Goal: Task Accomplishment & Management: Manage account settings

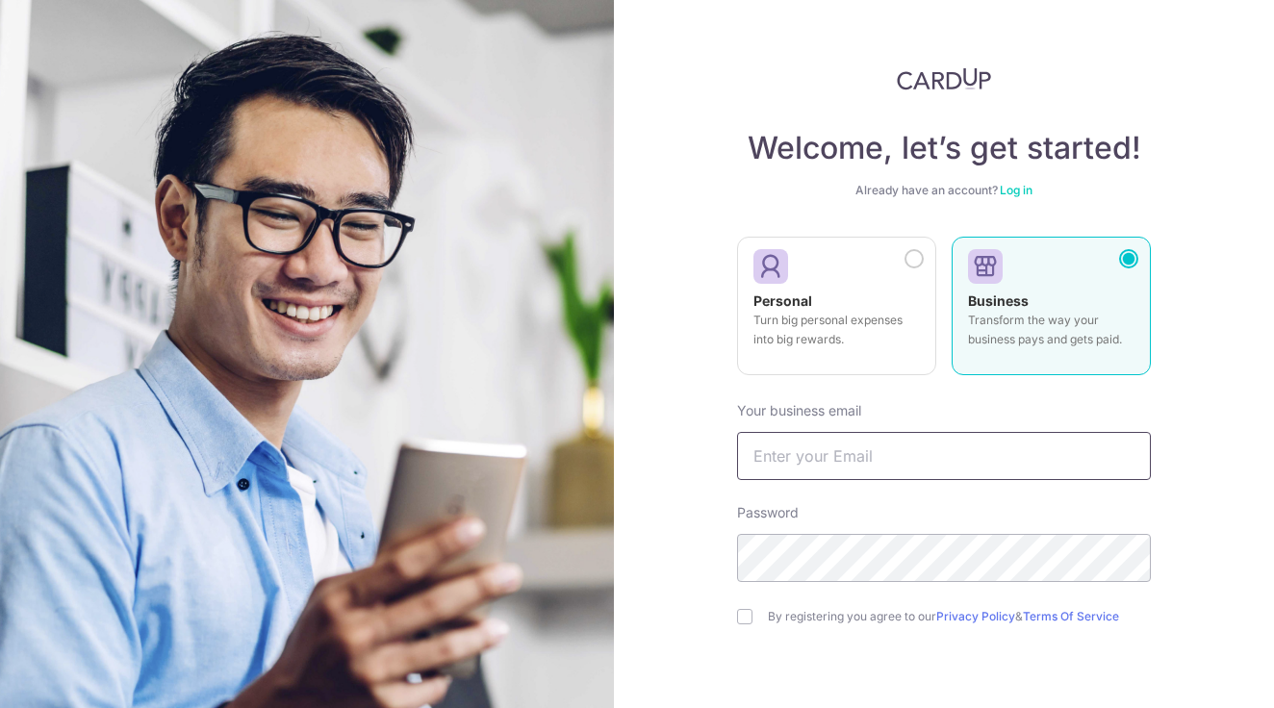
click at [801, 460] on input "text" at bounding box center [944, 456] width 414 height 48
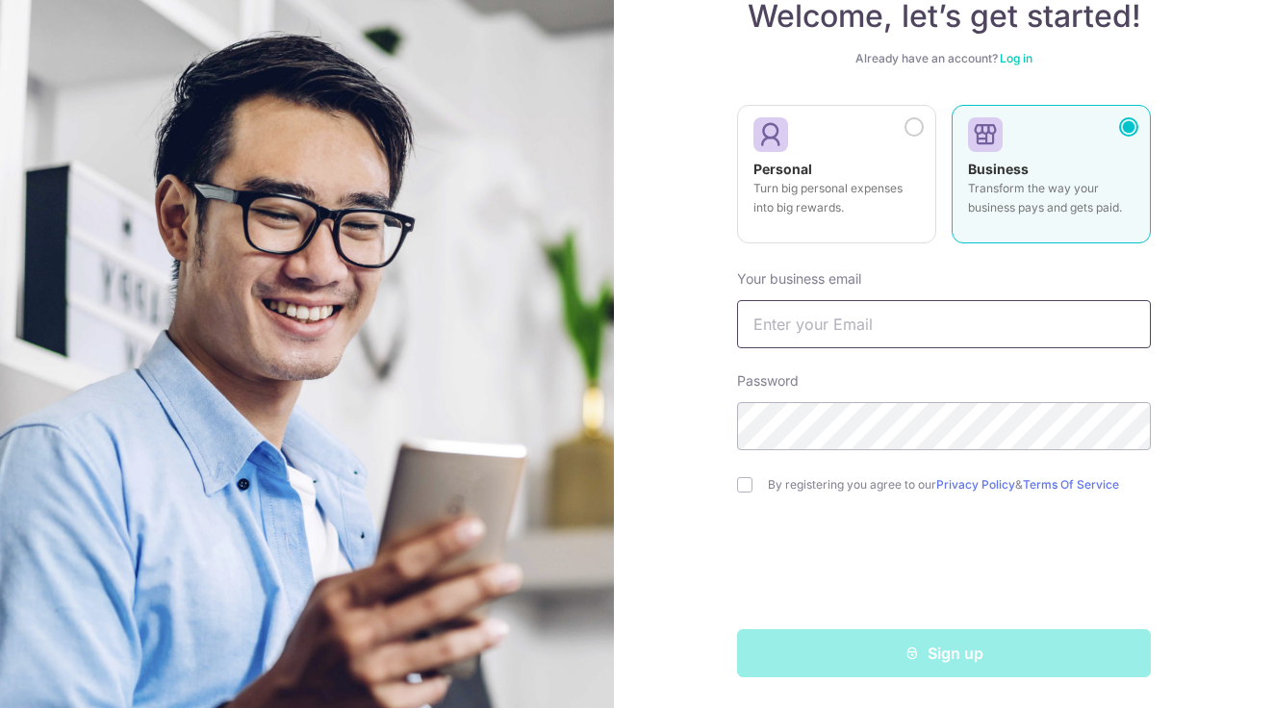
scroll to position [132, 0]
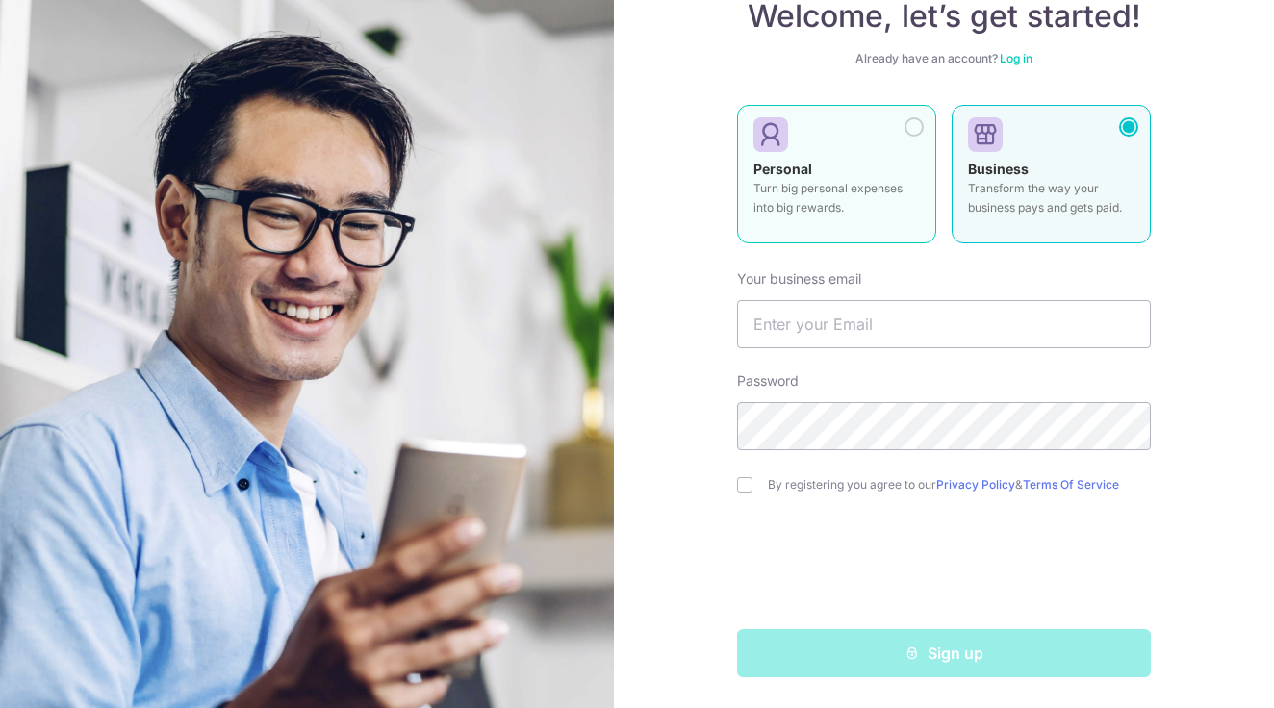
click at [820, 194] on p "Turn big personal expenses into big rewards." at bounding box center [836, 198] width 166 height 38
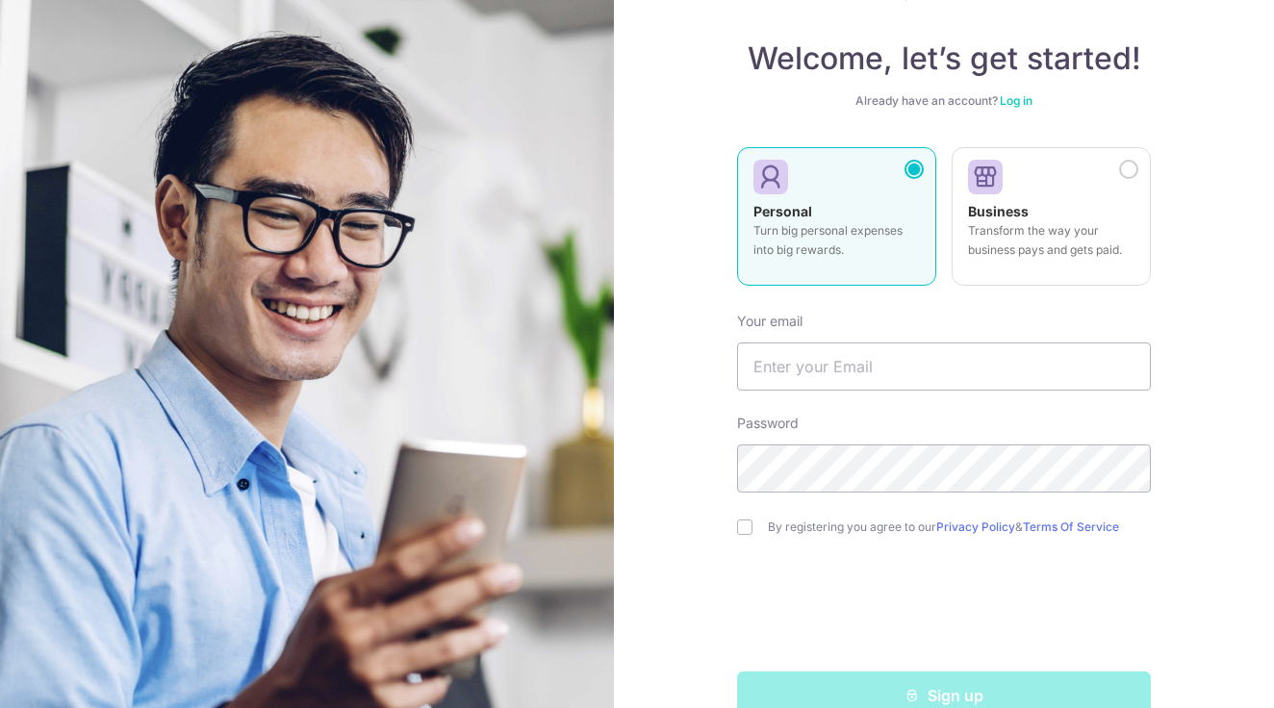
scroll to position [91, 0]
click at [796, 370] on input "text" at bounding box center [944, 365] width 414 height 48
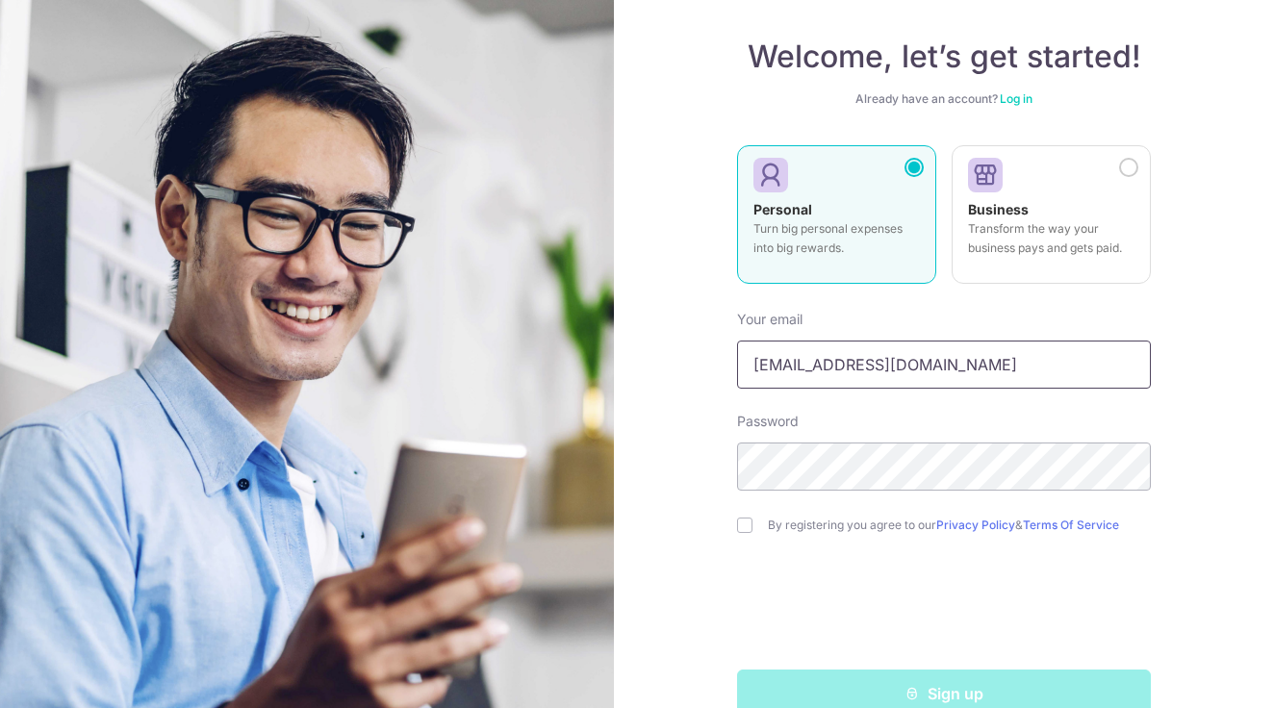
type input "jatinralhan91@gmail.com"
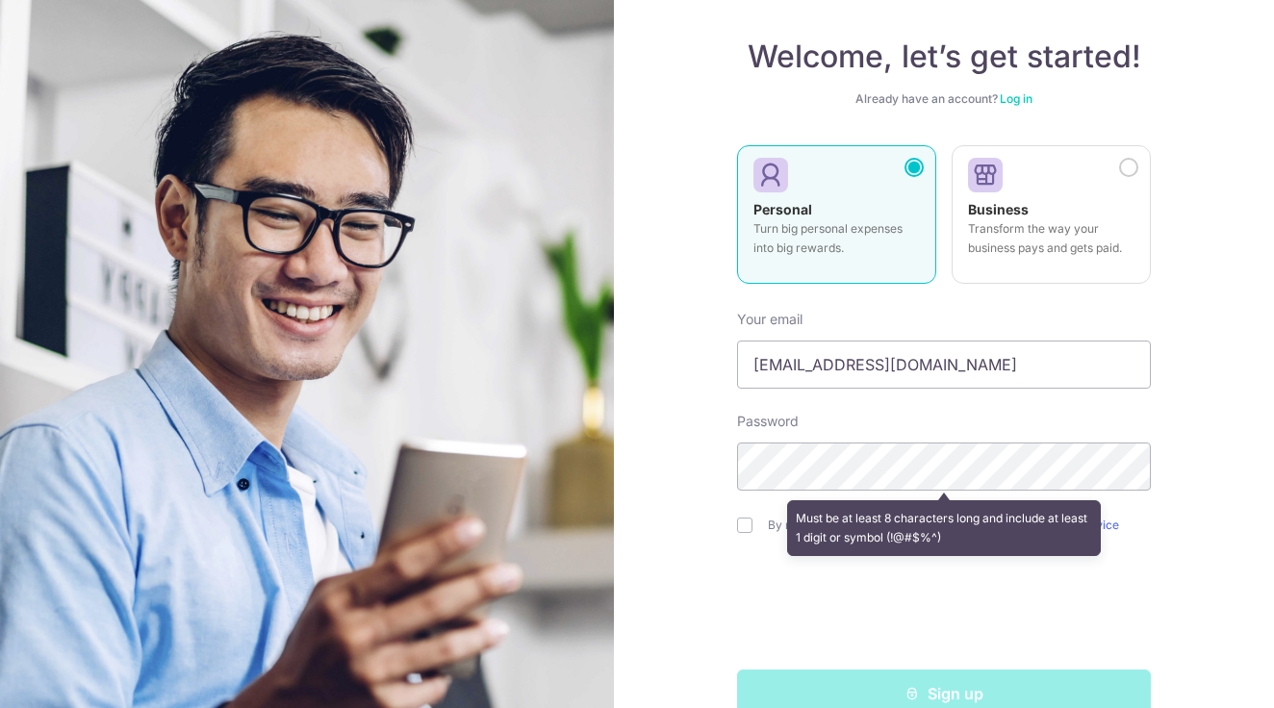
click at [702, 497] on div "Welcome, let’s get started! Already have an account? Log in Personal Turn big p…" at bounding box center [944, 354] width 660 height 708
click at [1214, 440] on div "Welcome, let’s get started! Already have an account? Log in Personal Turn big p…" at bounding box center [944, 354] width 660 height 708
click at [901, 530] on div "Must be at least 8 characters long and include at least 1 digit or symbol (!@#$…" at bounding box center [944, 528] width 315 height 56
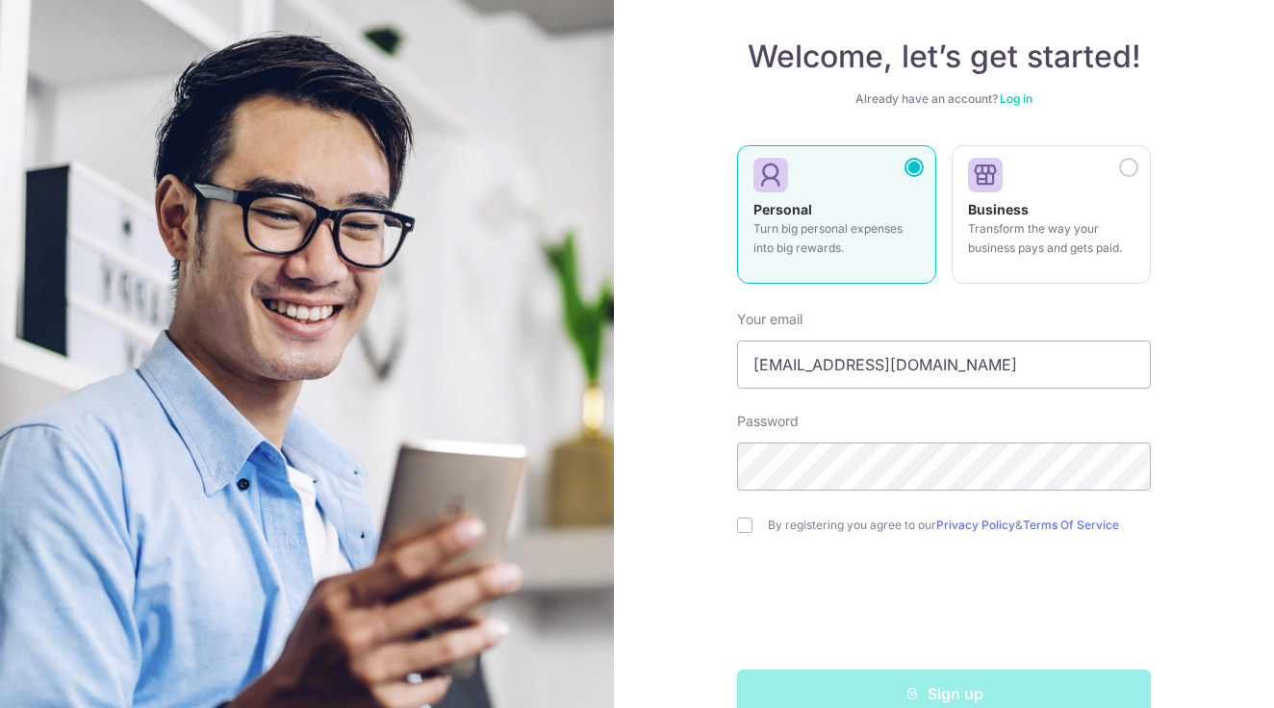
click at [668, 546] on div "Welcome, let’s get started! Already have an account? Log in Personal Turn big p…" at bounding box center [944, 354] width 660 height 708
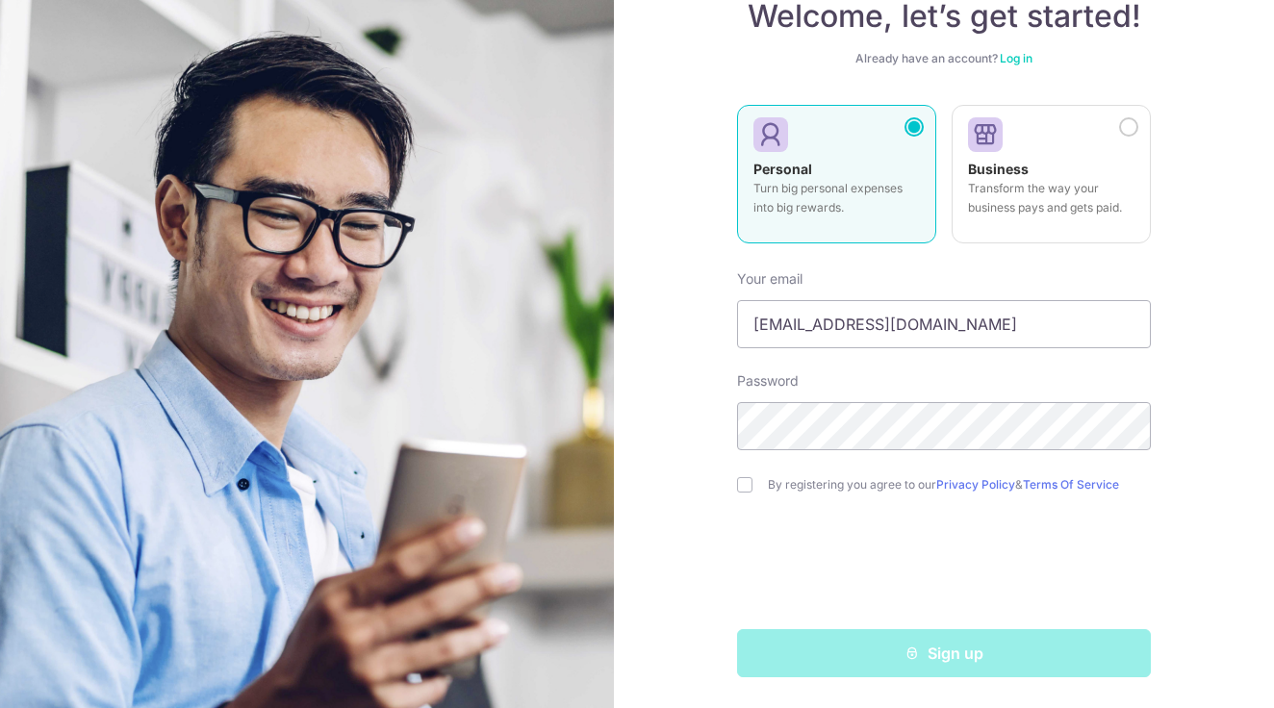
scroll to position [132, 0]
click at [740, 485] on input "checkbox" at bounding box center [744, 484] width 15 height 15
checkbox input "true"
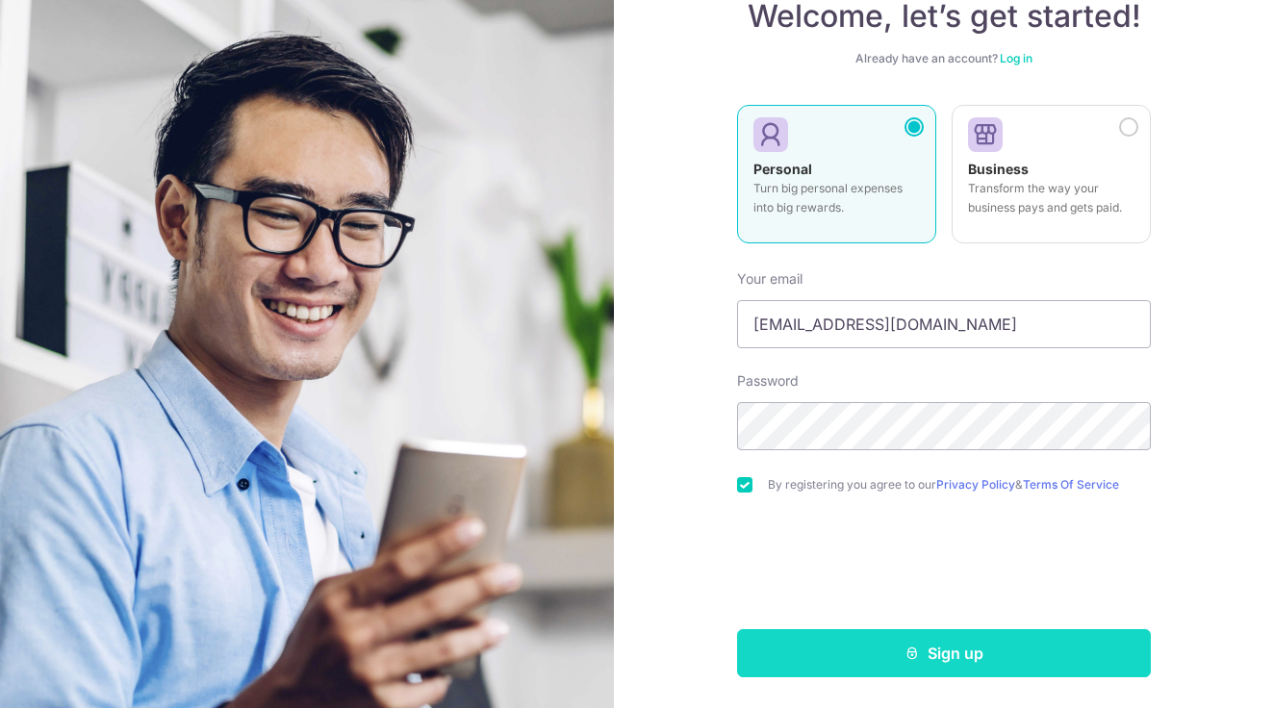
click at [836, 651] on button "Sign up" at bounding box center [944, 653] width 414 height 48
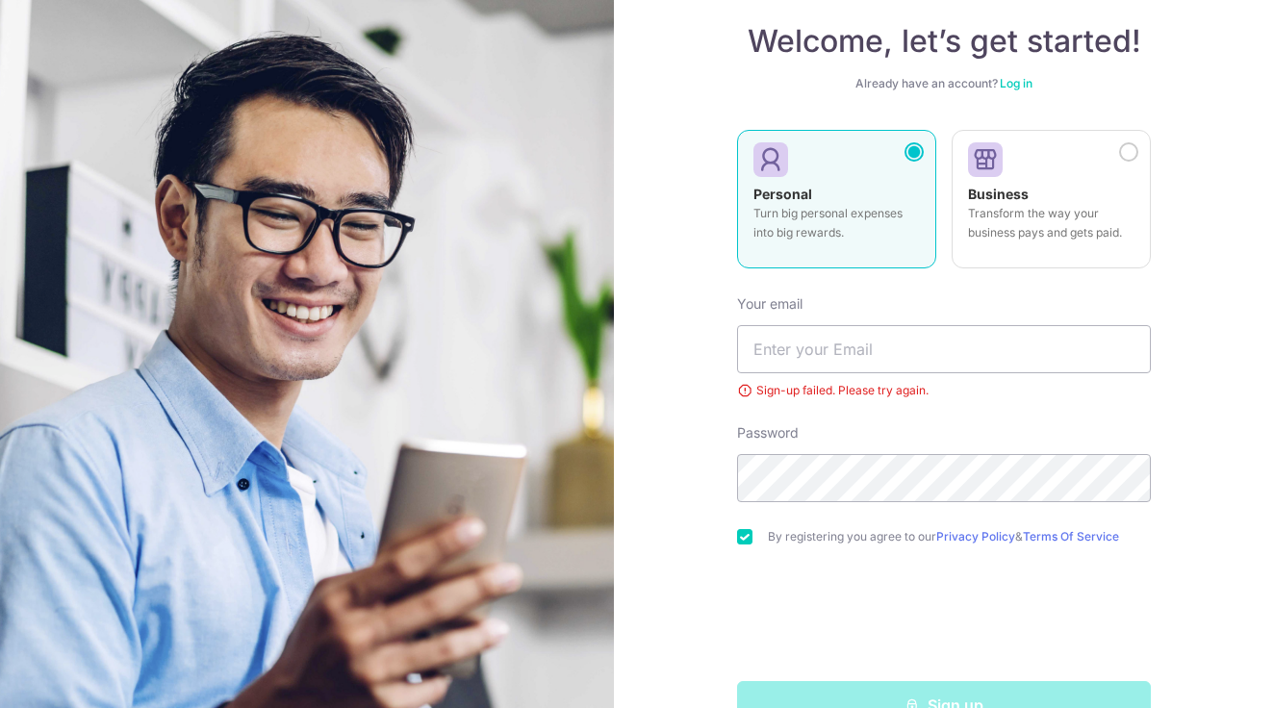
scroll to position [137, 0]
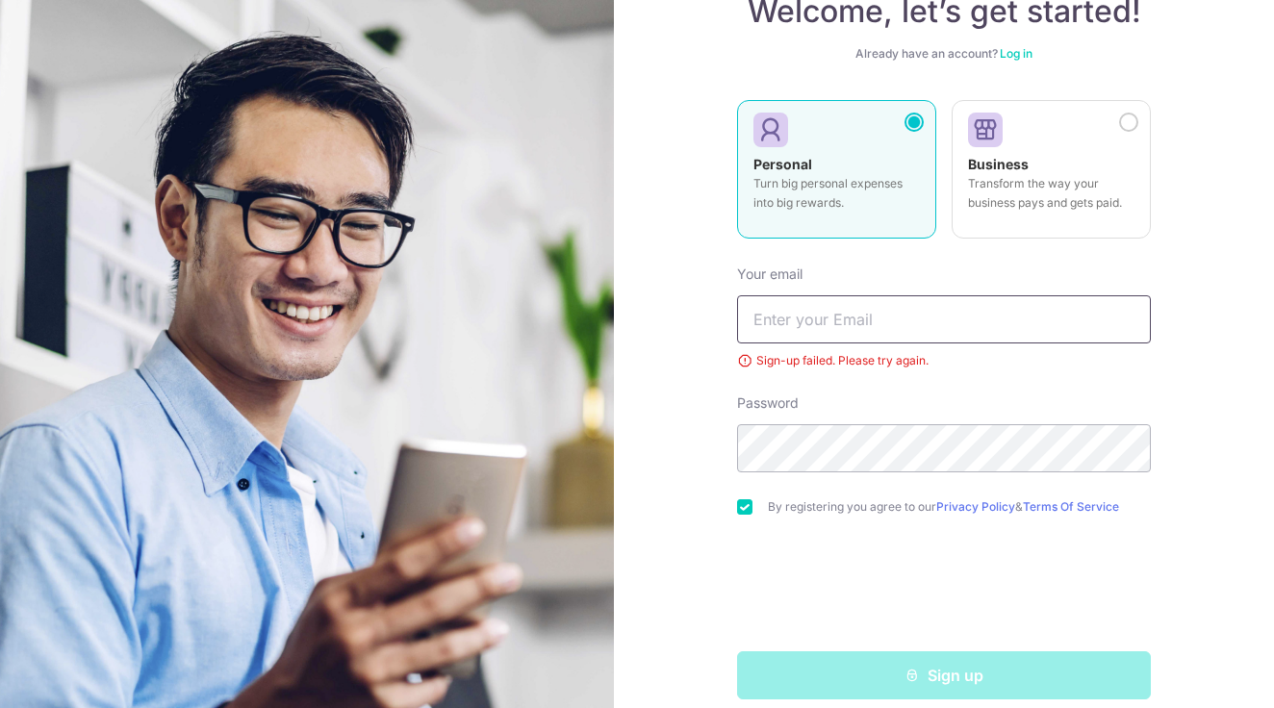
click at [808, 315] on input "text" at bounding box center [944, 319] width 414 height 48
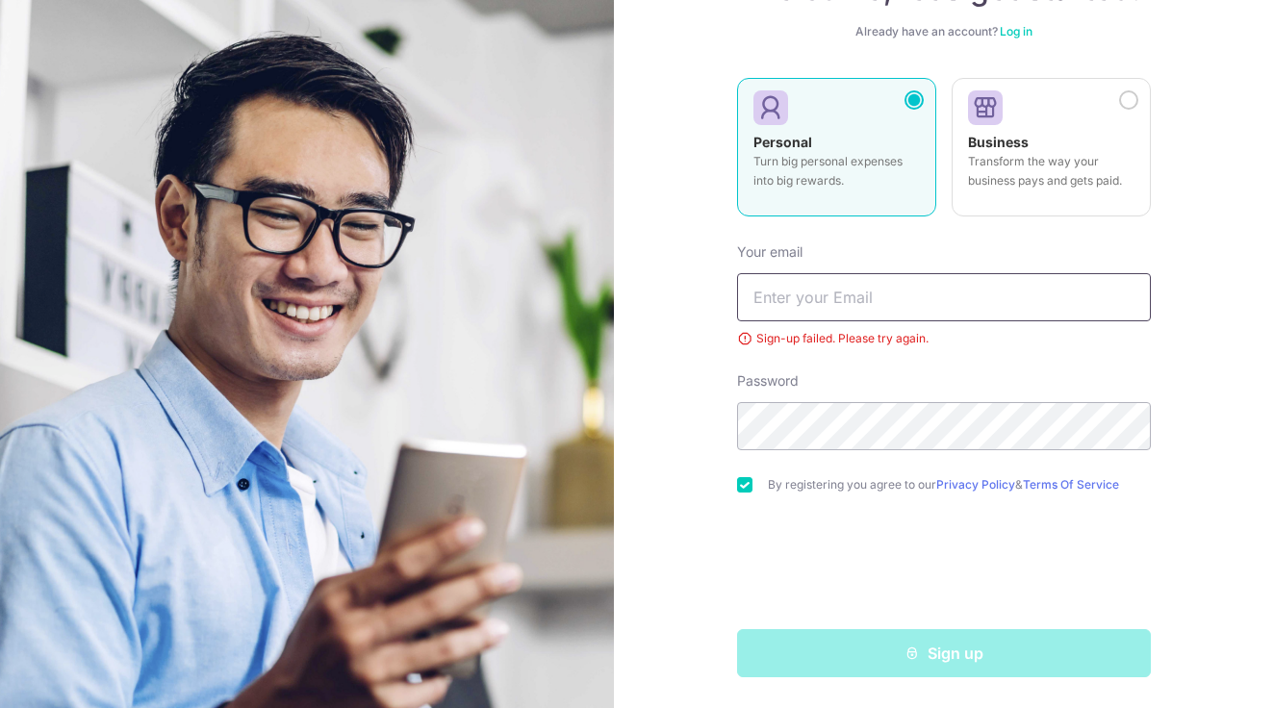
scroll to position [159, 0]
type input "[EMAIL_ADDRESS][DOMAIN_NAME]"
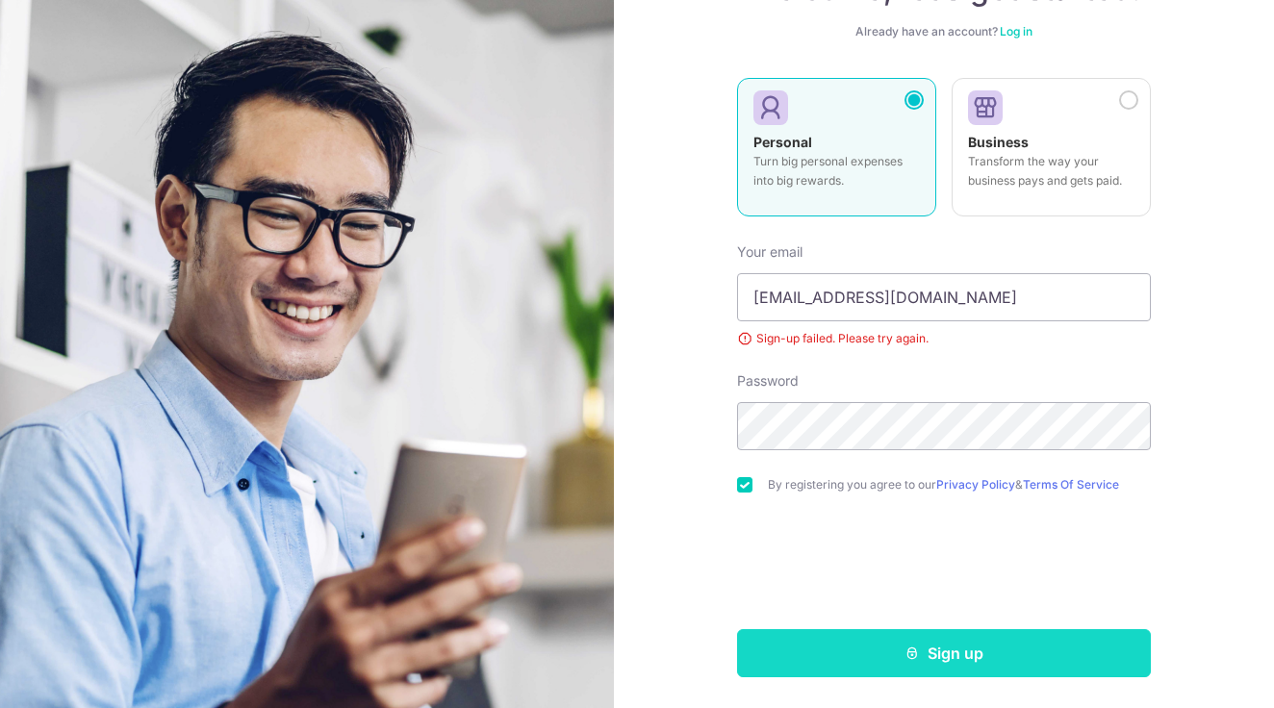
click at [965, 649] on button "Sign up" at bounding box center [944, 653] width 414 height 48
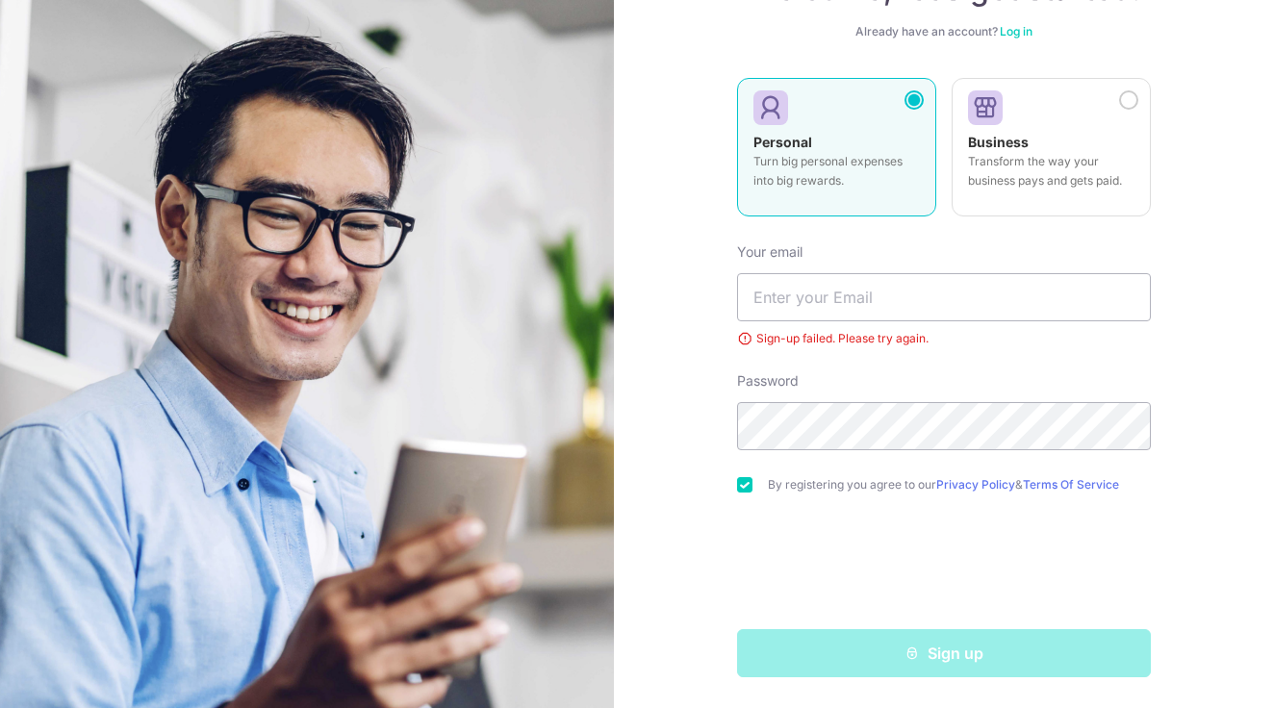
scroll to position [159, 0]
click at [670, 308] on div "Welcome, let’s get started! Already have an account? Log in Personal Turn big p…" at bounding box center [944, 354] width 660 height 708
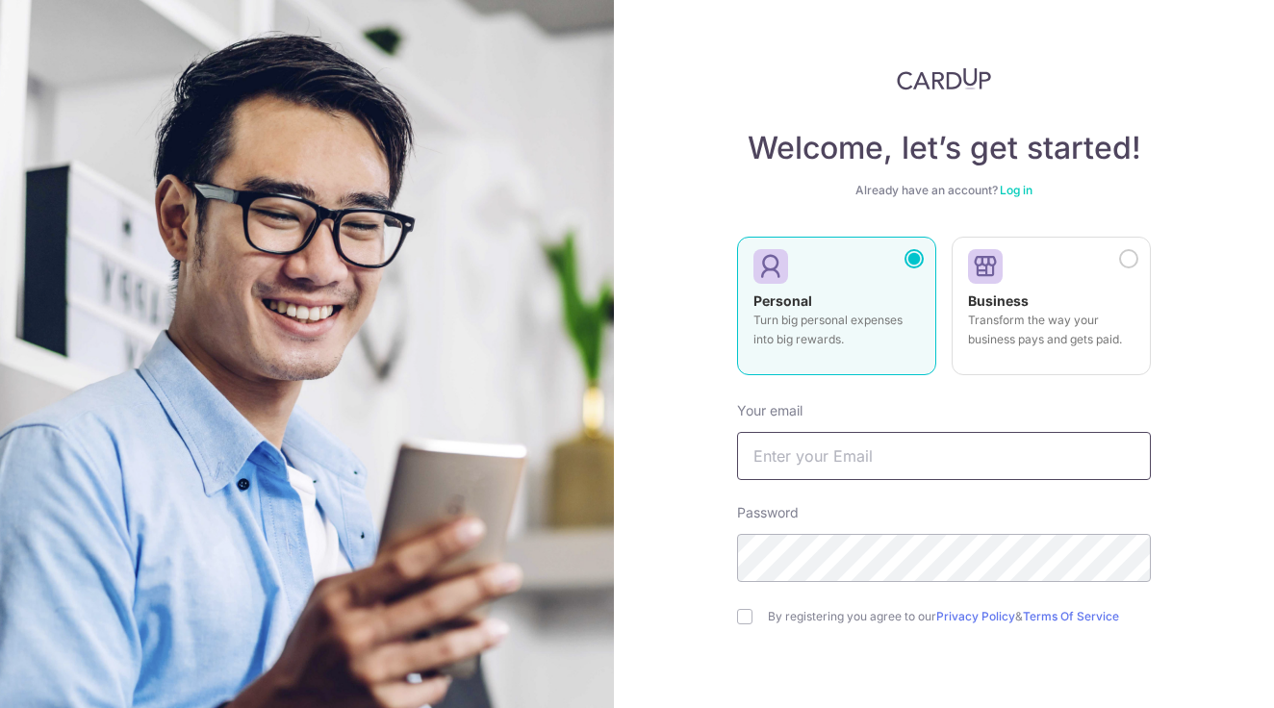
click at [780, 444] on input "text" at bounding box center [944, 456] width 414 height 48
click at [813, 460] on input "text" at bounding box center [944, 456] width 414 height 48
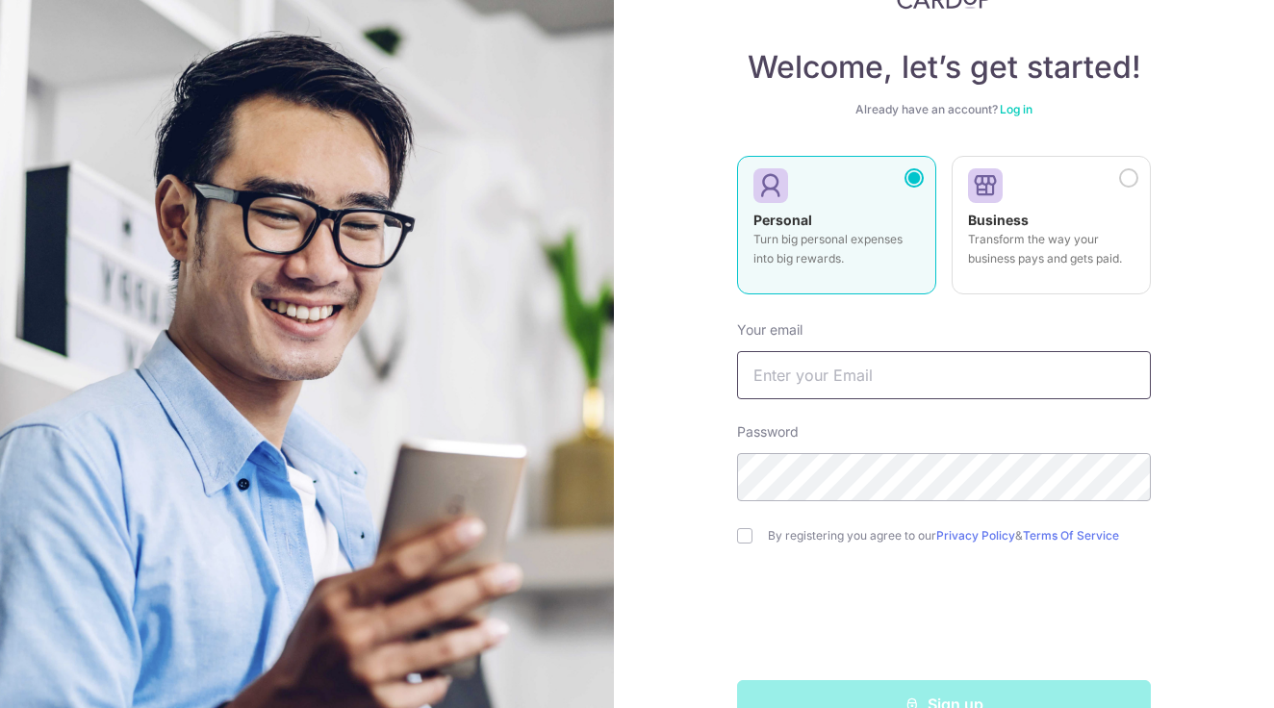
scroll to position [95, 0]
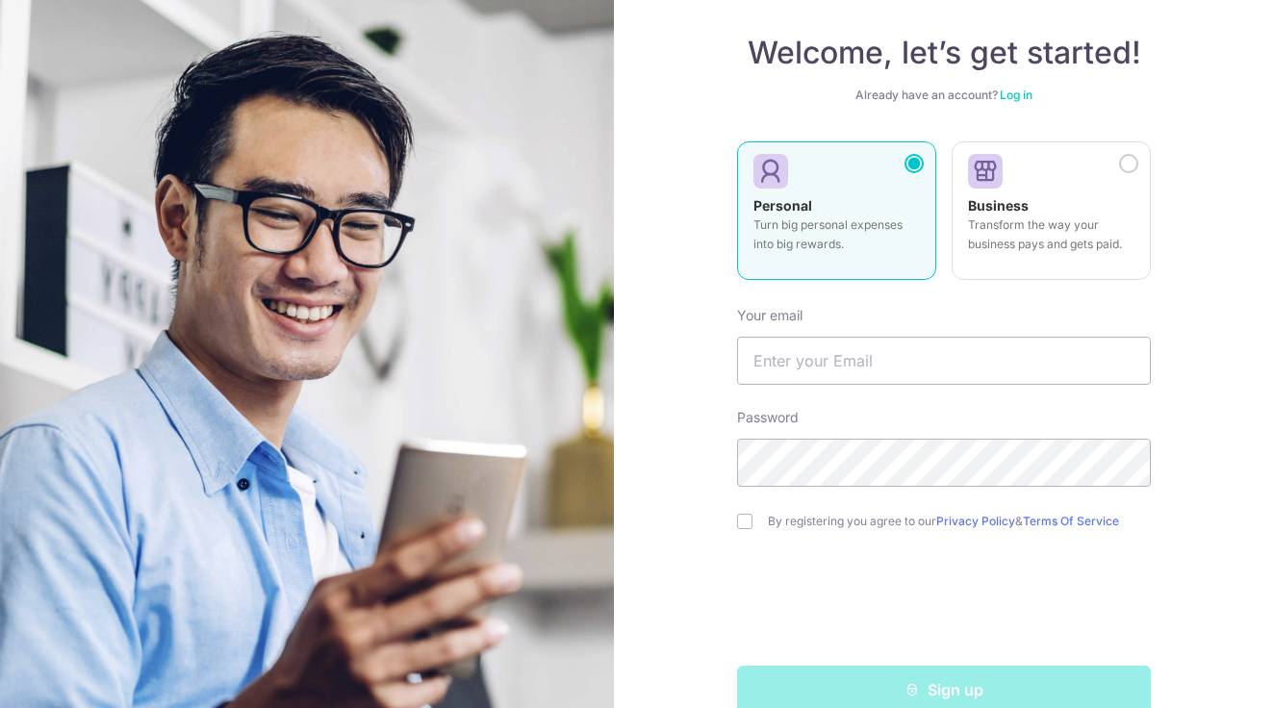
click at [1013, 92] on link "Log in" at bounding box center [1015, 95] width 33 height 14
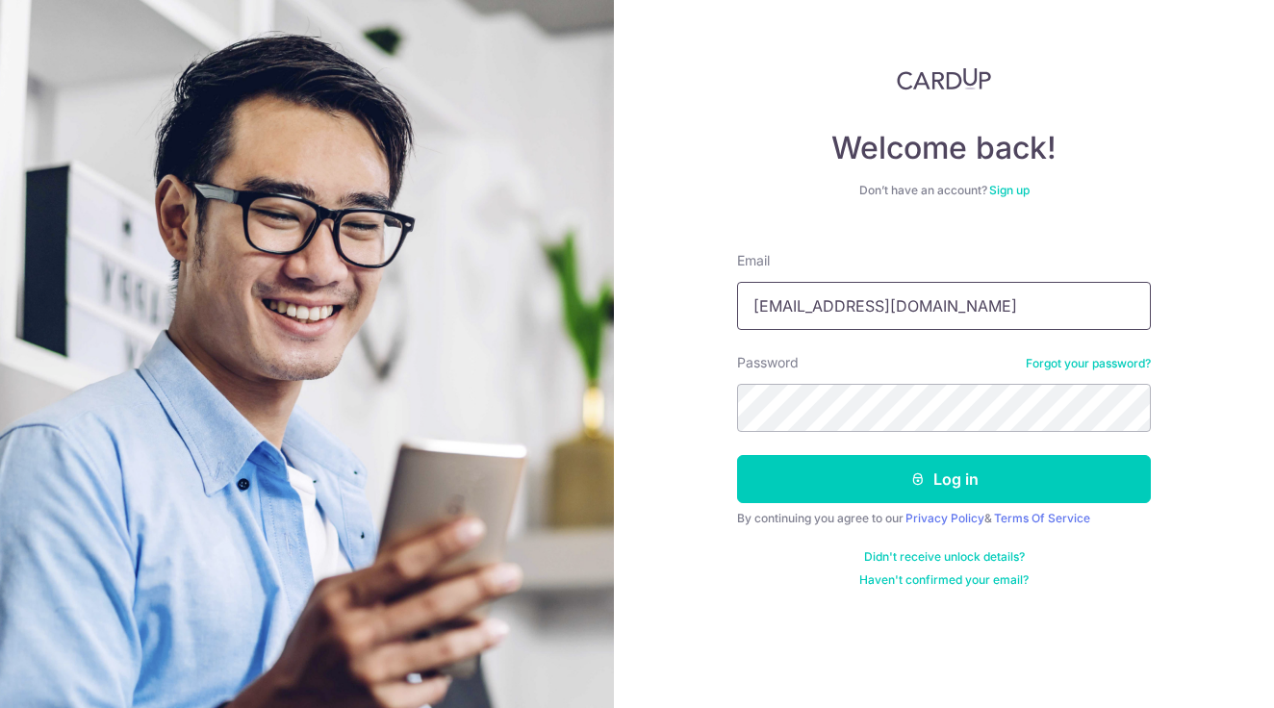
type input "jatinralhan91@gmail.com"
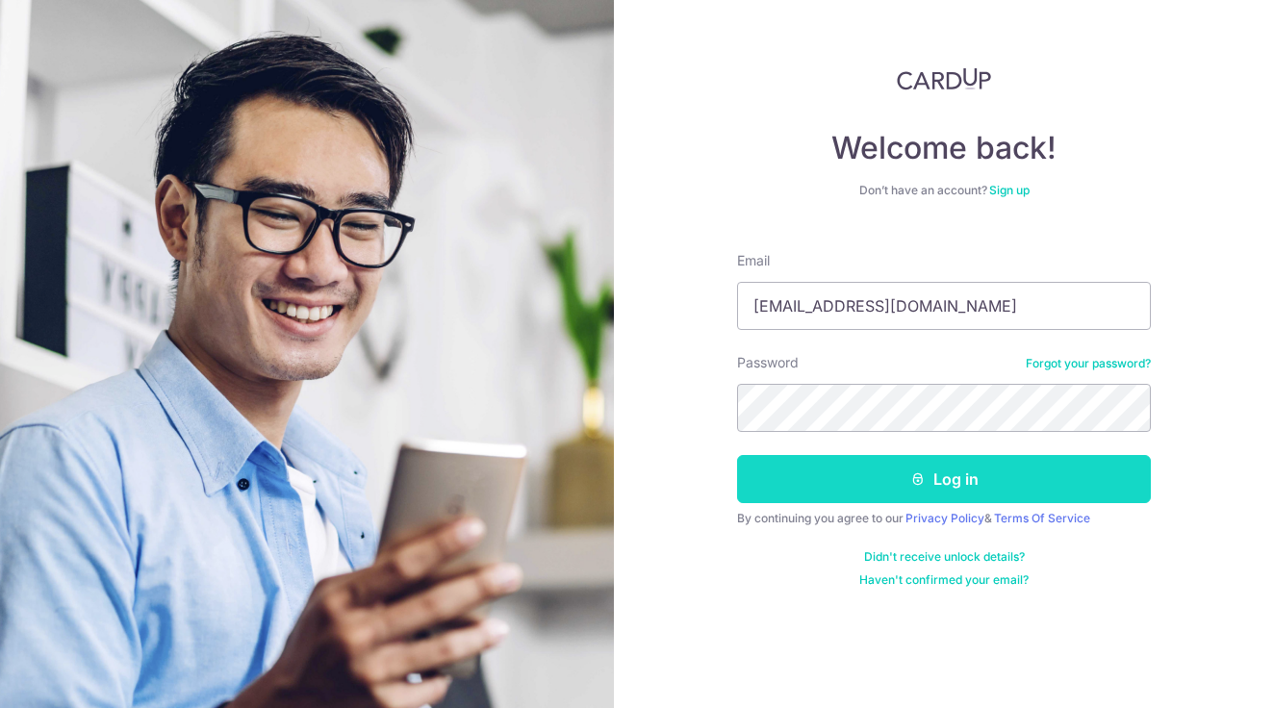
click at [844, 489] on button "Log in" at bounding box center [944, 479] width 414 height 48
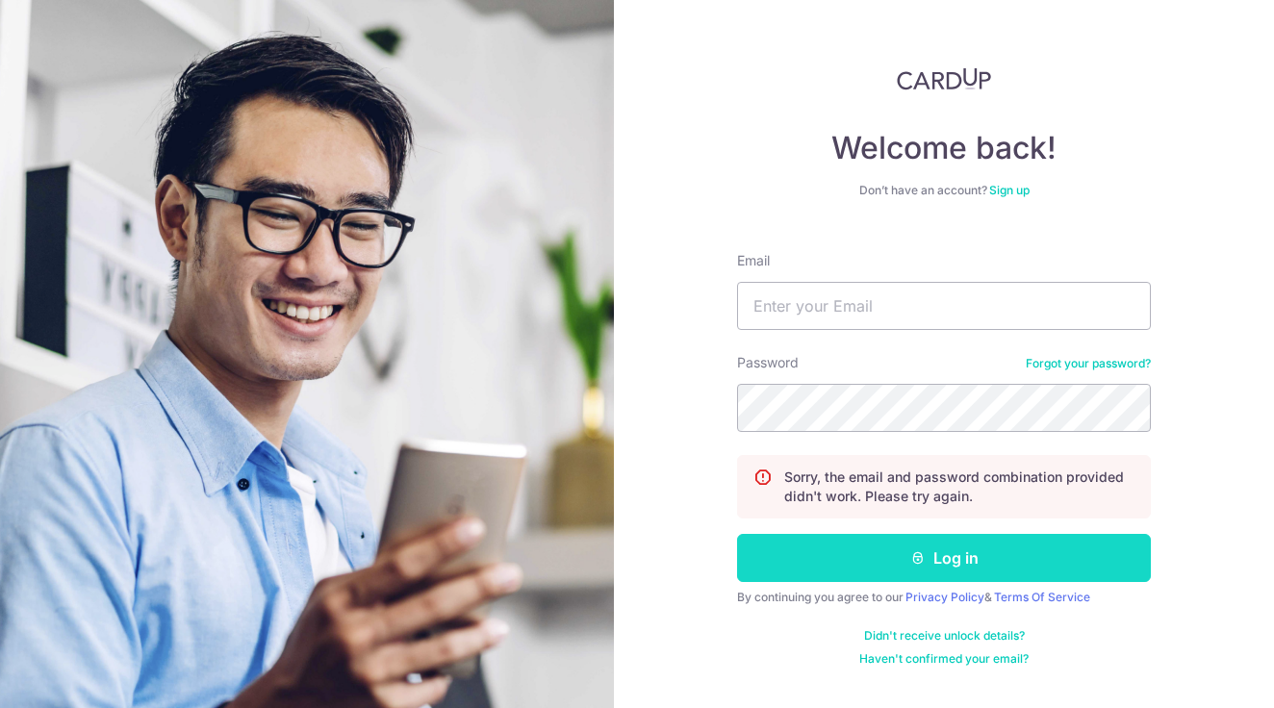
click at [884, 556] on button "Log in" at bounding box center [944, 558] width 414 height 48
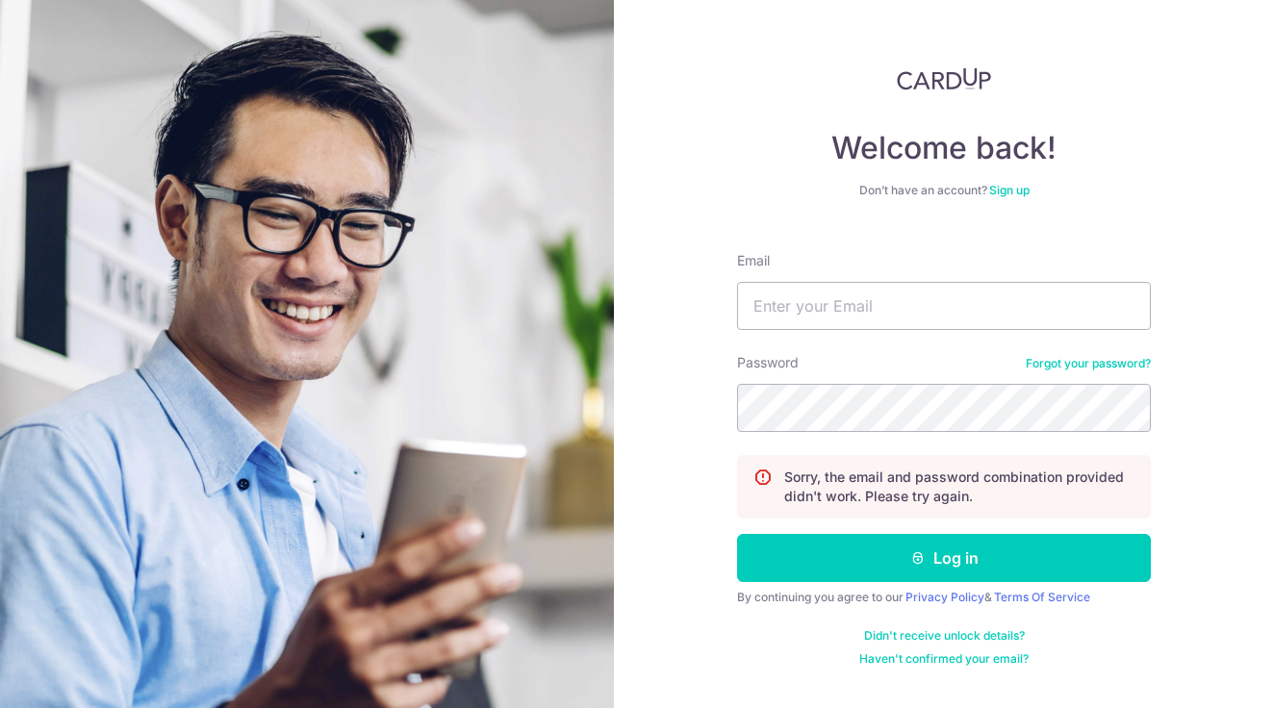
click at [1086, 365] on link "Forgot your password?" at bounding box center [1087, 363] width 125 height 15
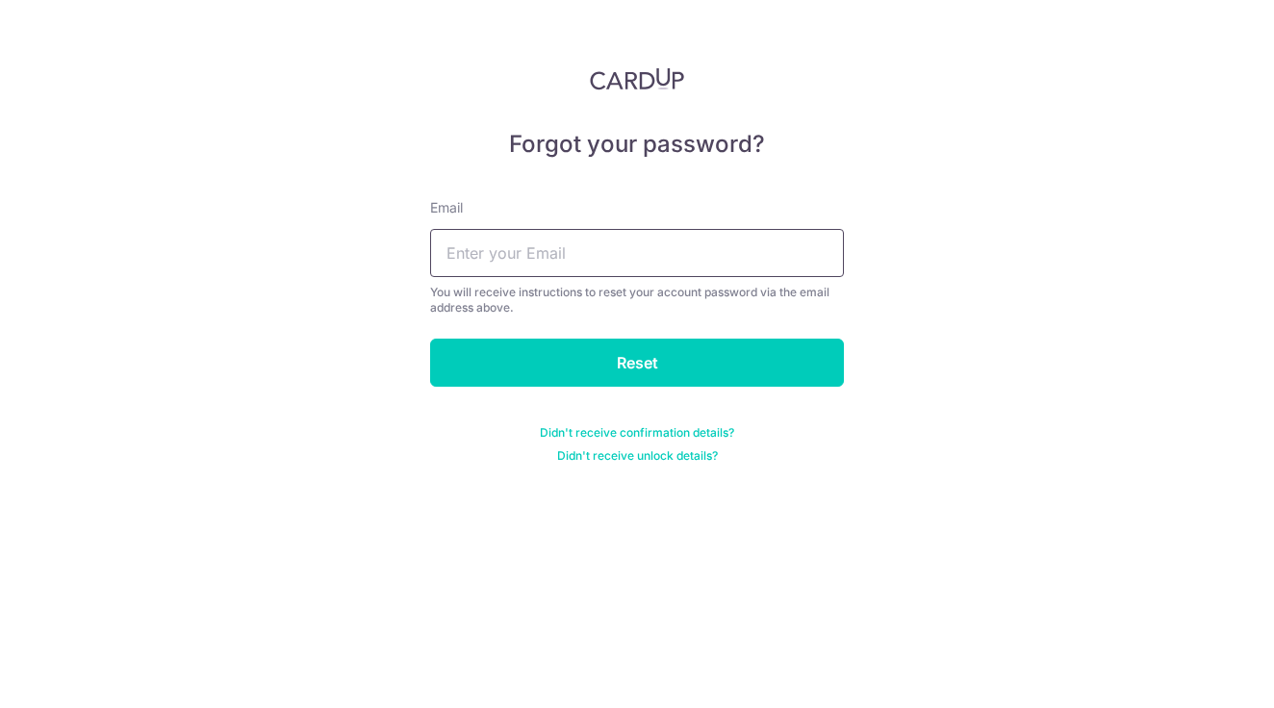
click at [668, 237] on input "text" at bounding box center [637, 253] width 414 height 48
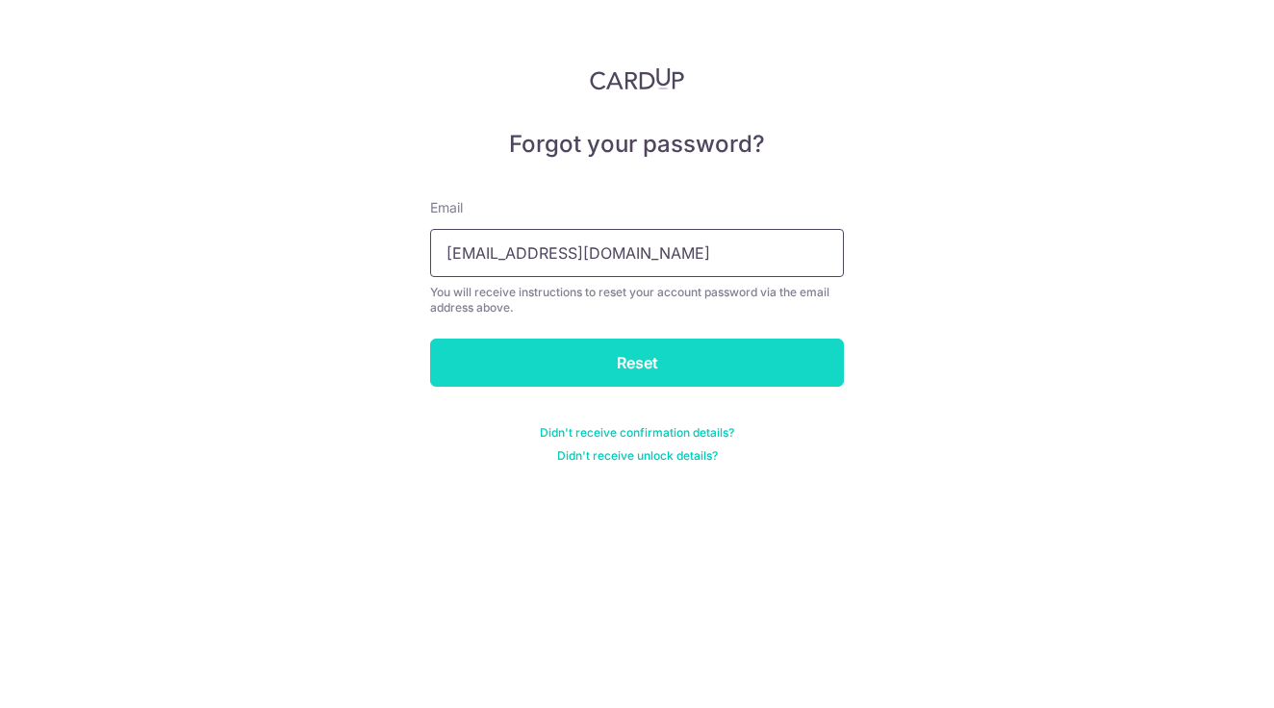
type input "[EMAIL_ADDRESS][DOMAIN_NAME]"
click at [706, 349] on input "Reset" at bounding box center [637, 363] width 414 height 48
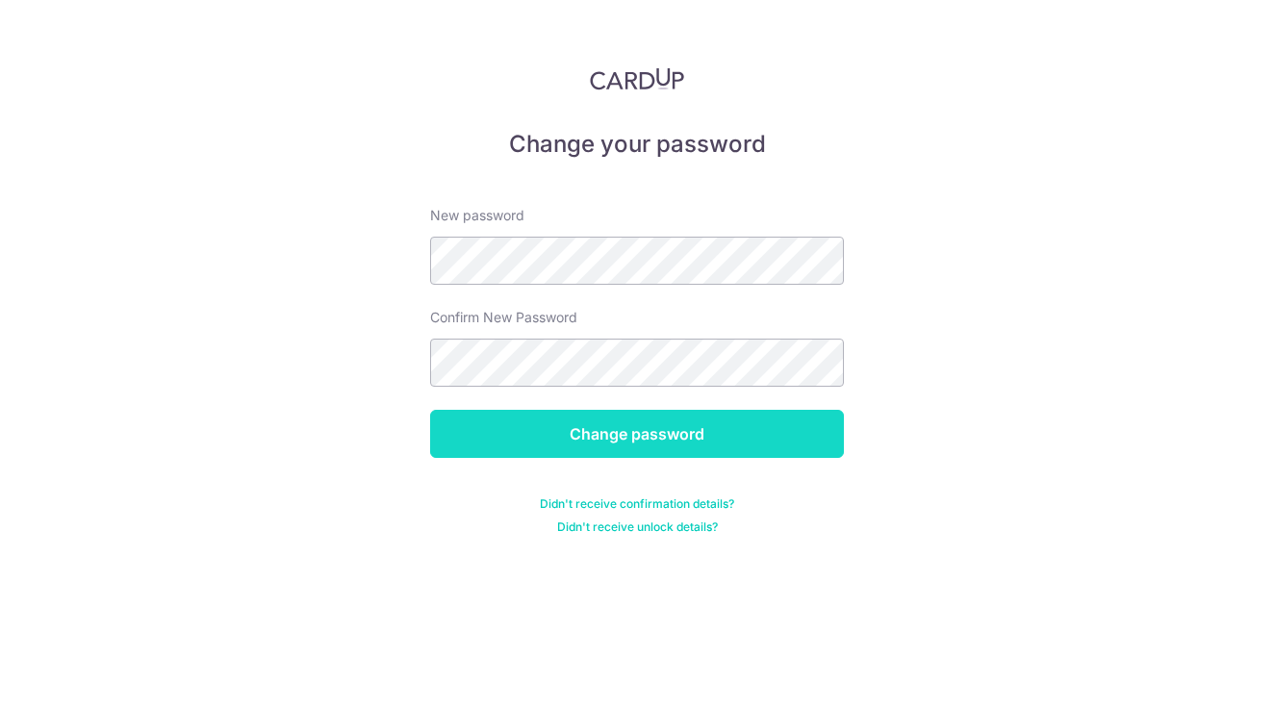
click at [568, 412] on input "Change password" at bounding box center [637, 434] width 414 height 48
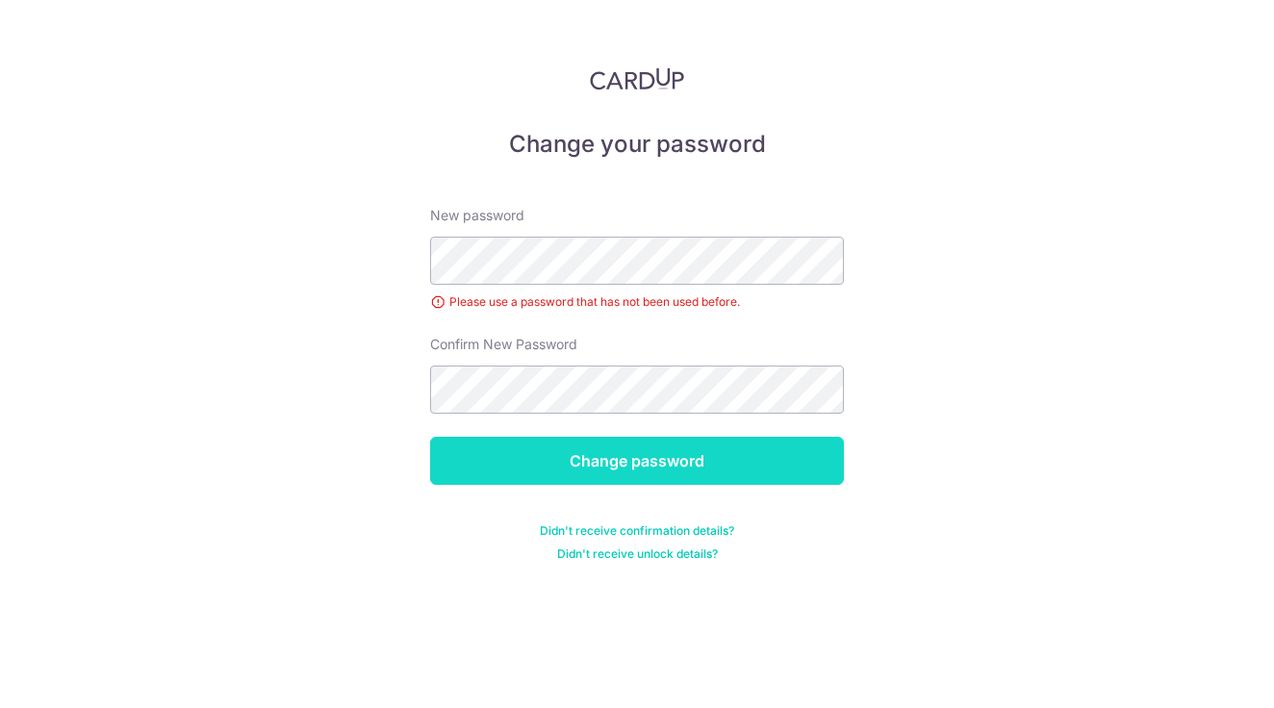
click at [559, 457] on input "Change password" at bounding box center [637, 461] width 414 height 48
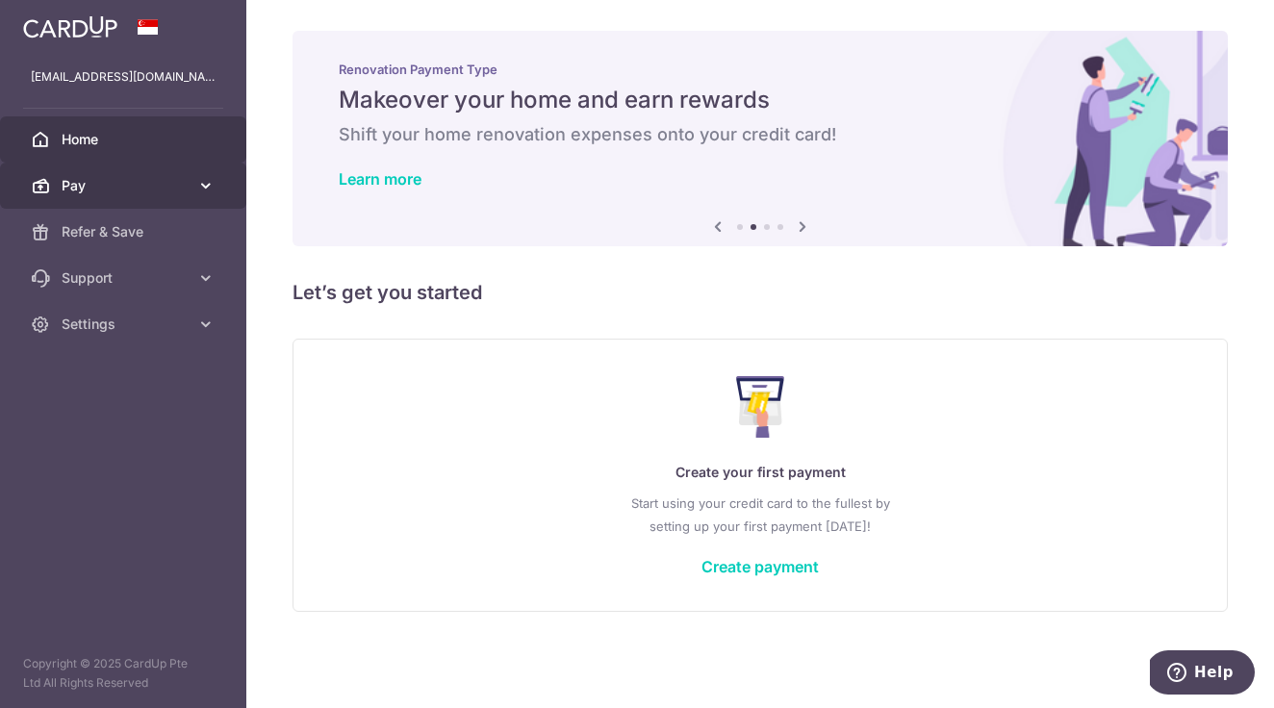
click at [63, 185] on span "Pay" at bounding box center [125, 185] width 127 height 19
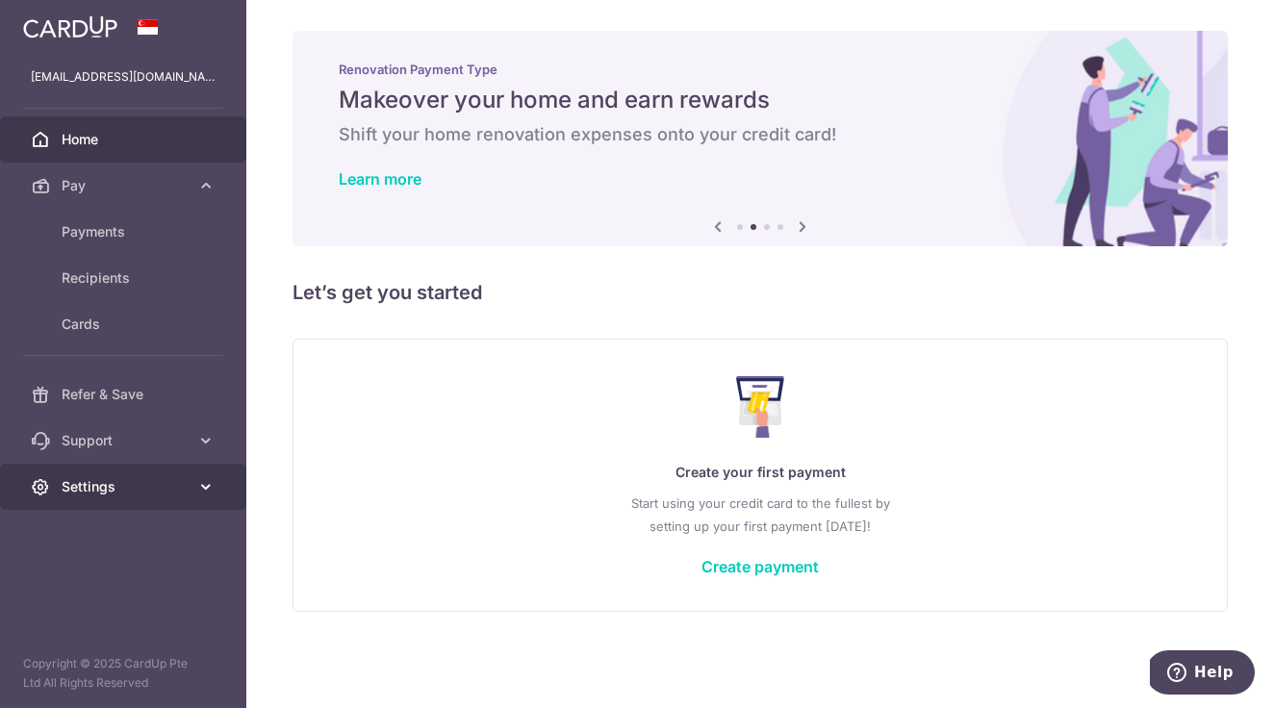
click at [186, 486] on span "Settings" at bounding box center [125, 486] width 127 height 19
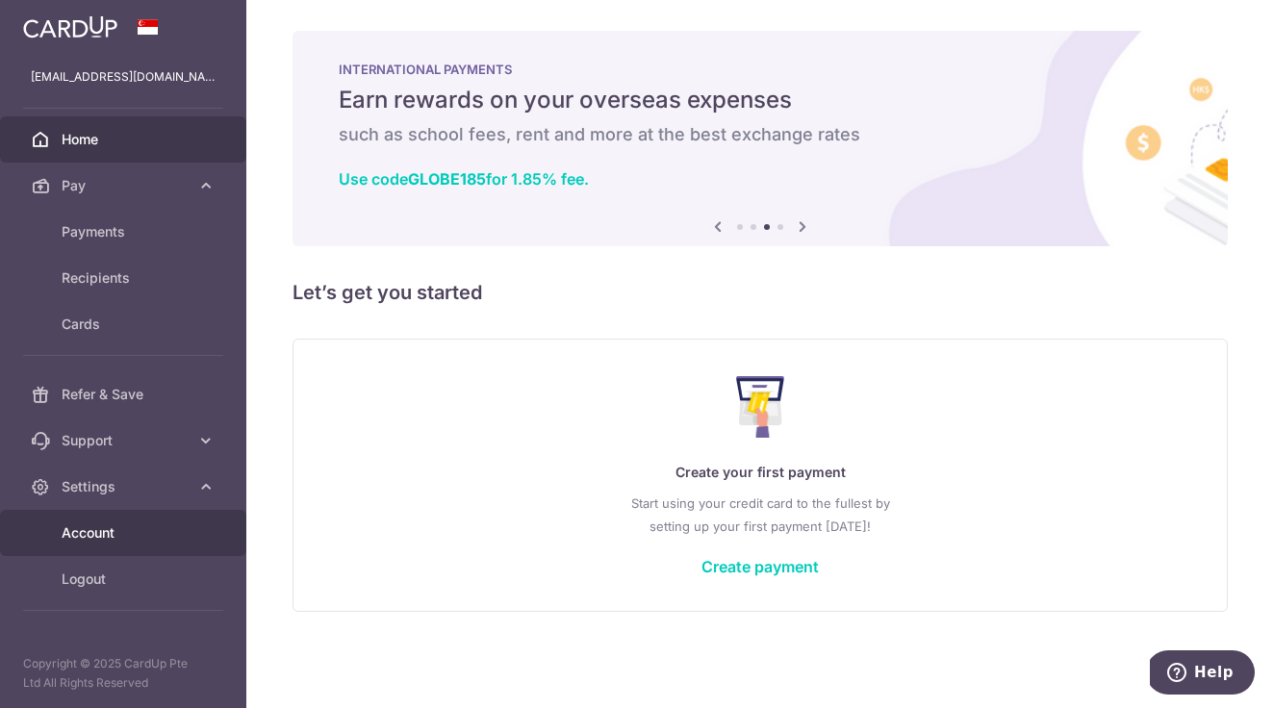
click at [101, 530] on span "Account" at bounding box center [125, 532] width 127 height 19
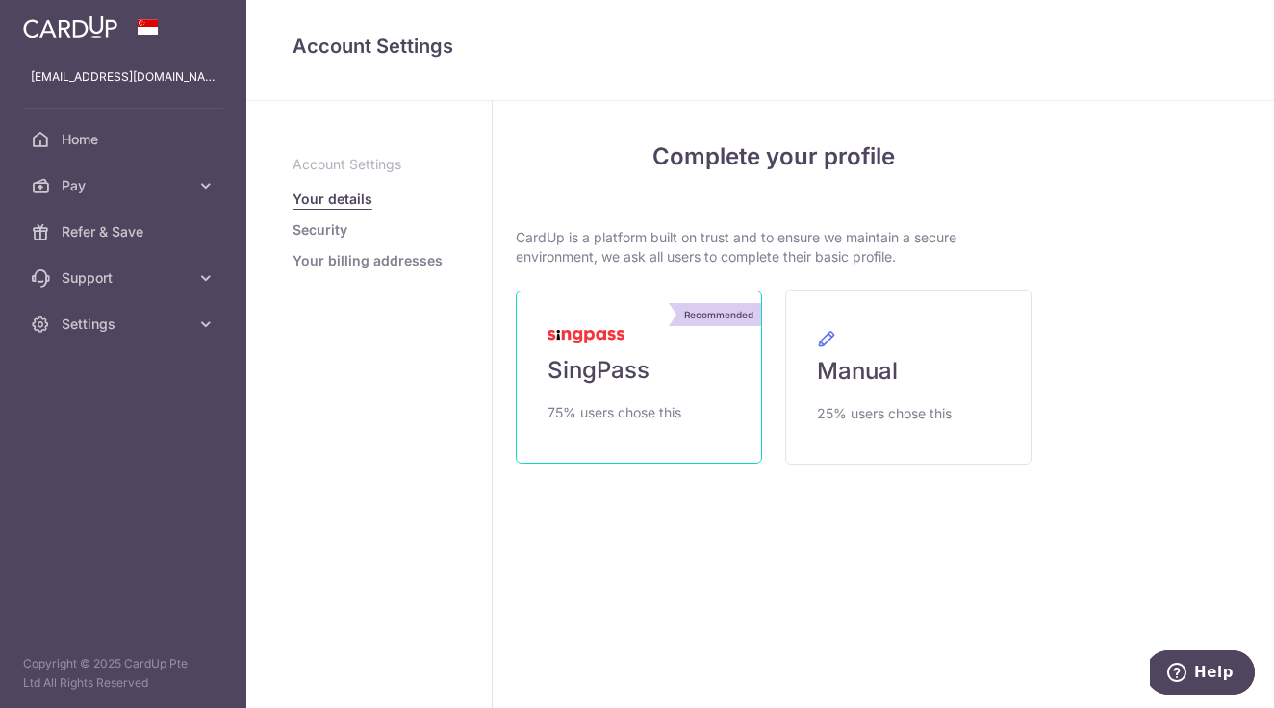
click at [616, 376] on span "SingPass" at bounding box center [598, 370] width 102 height 31
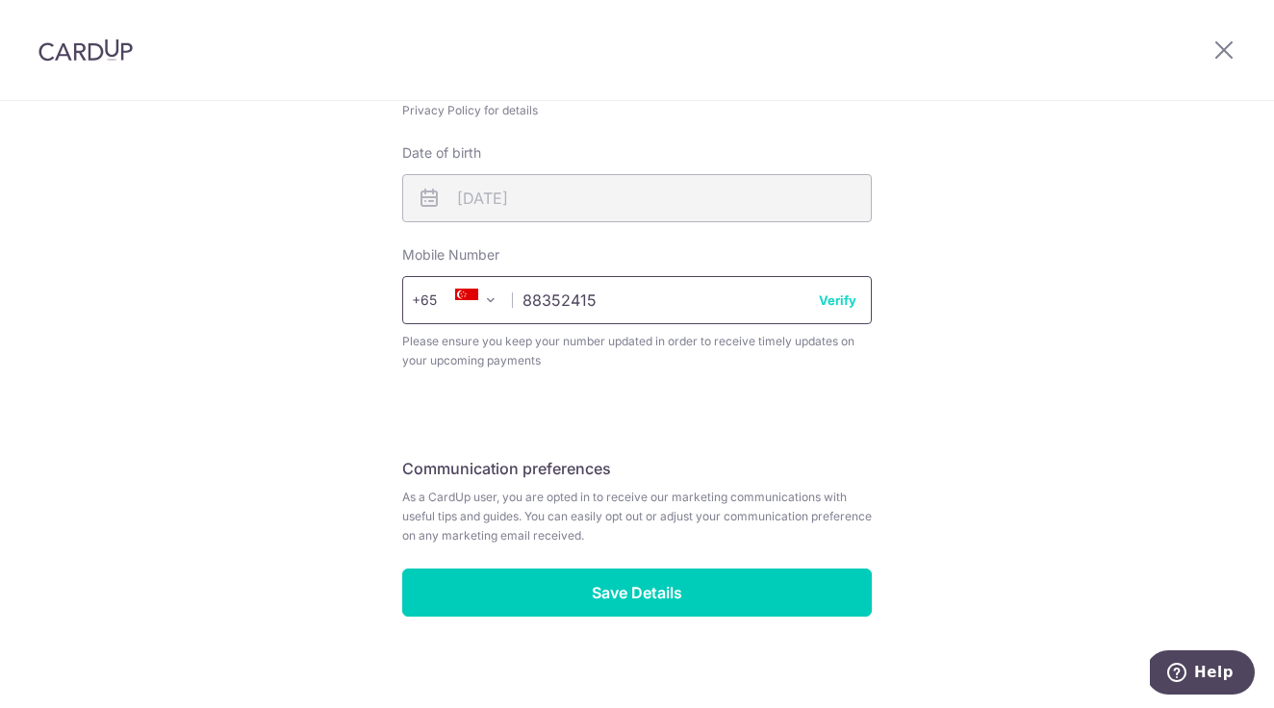
scroll to position [701, 0]
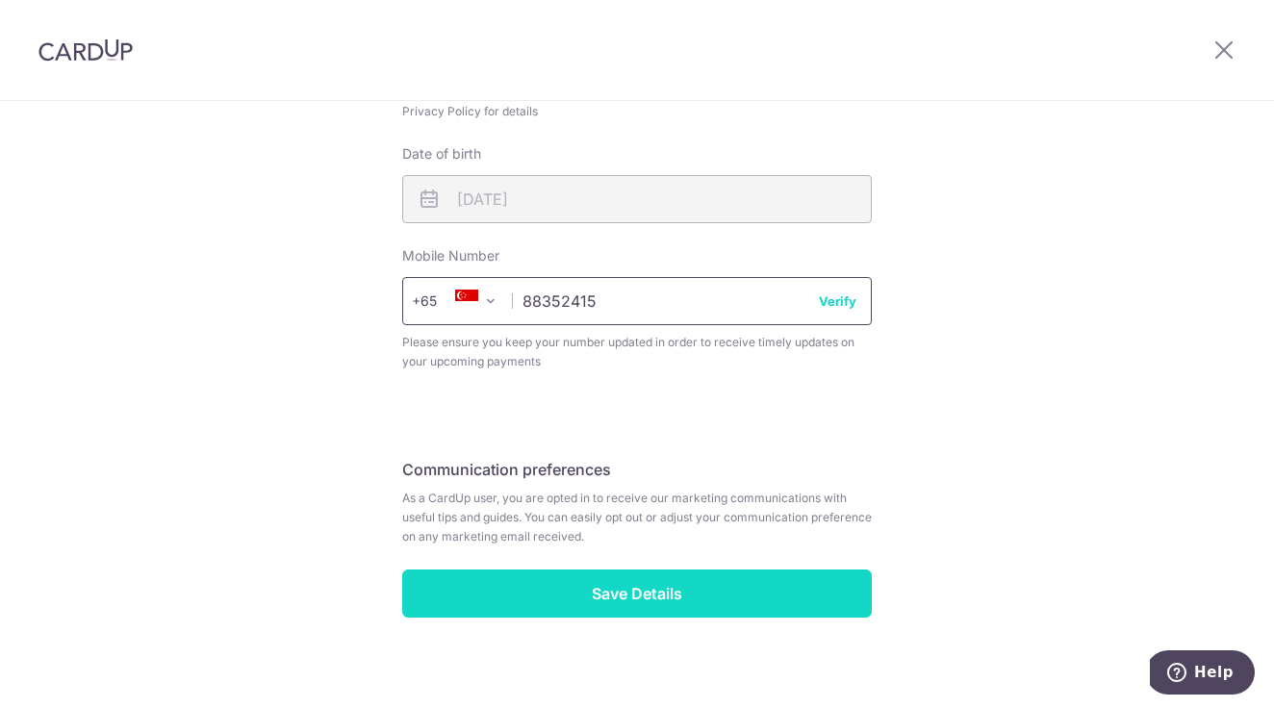
type input "88352415"
click at [606, 576] on input "Save Details" at bounding box center [636, 593] width 469 height 48
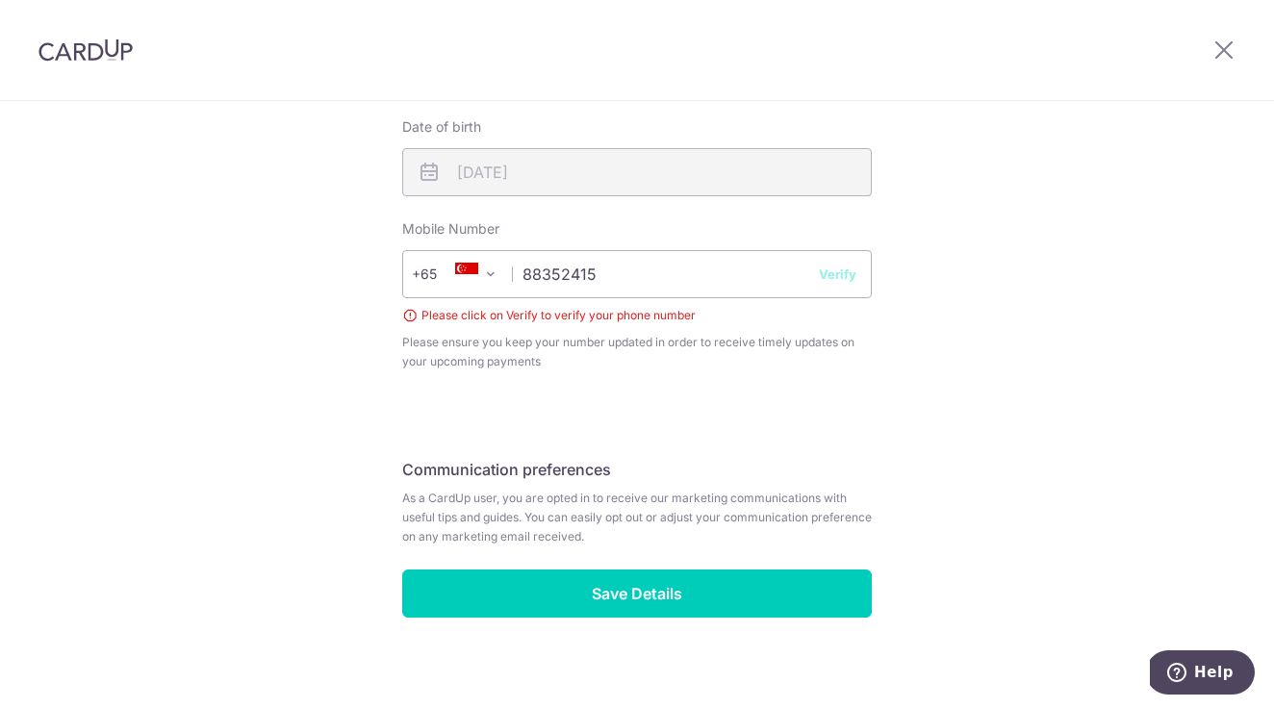
click at [837, 265] on button "Verify" at bounding box center [838, 274] width 38 height 19
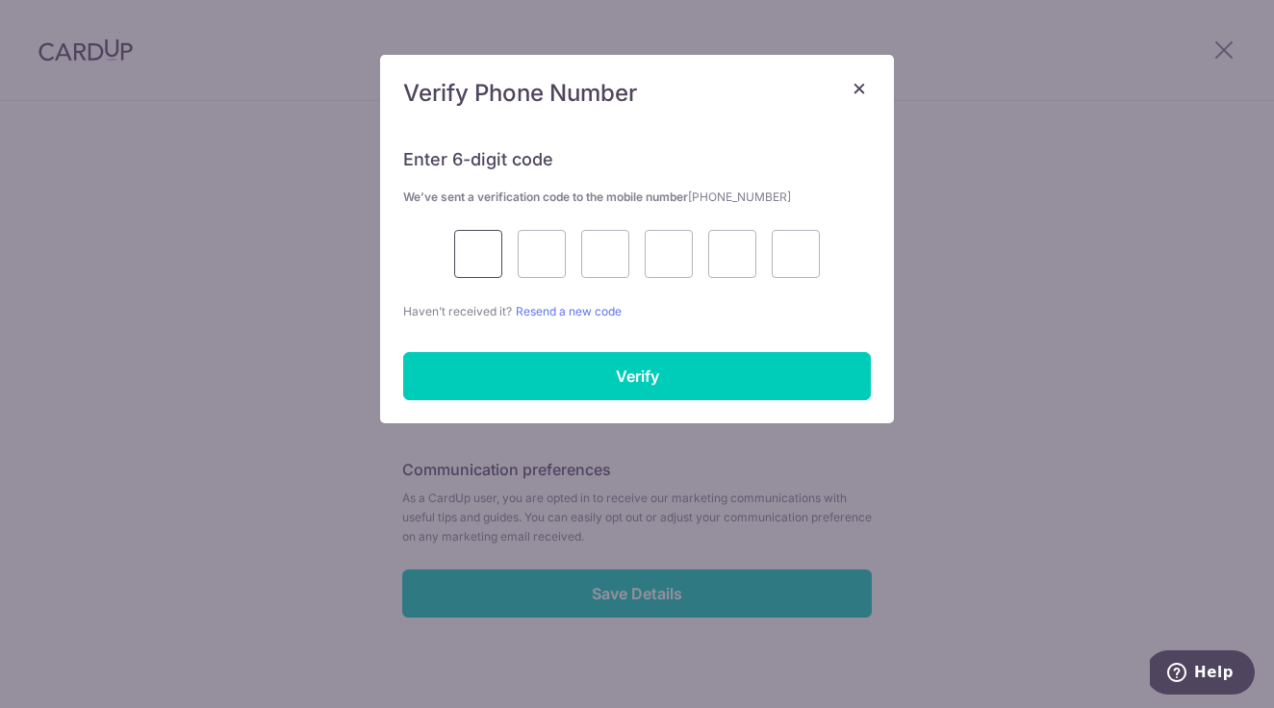
click at [483, 266] on input "text" at bounding box center [478, 254] width 48 height 48
type input "8"
type input "3"
type input "8"
type input "9"
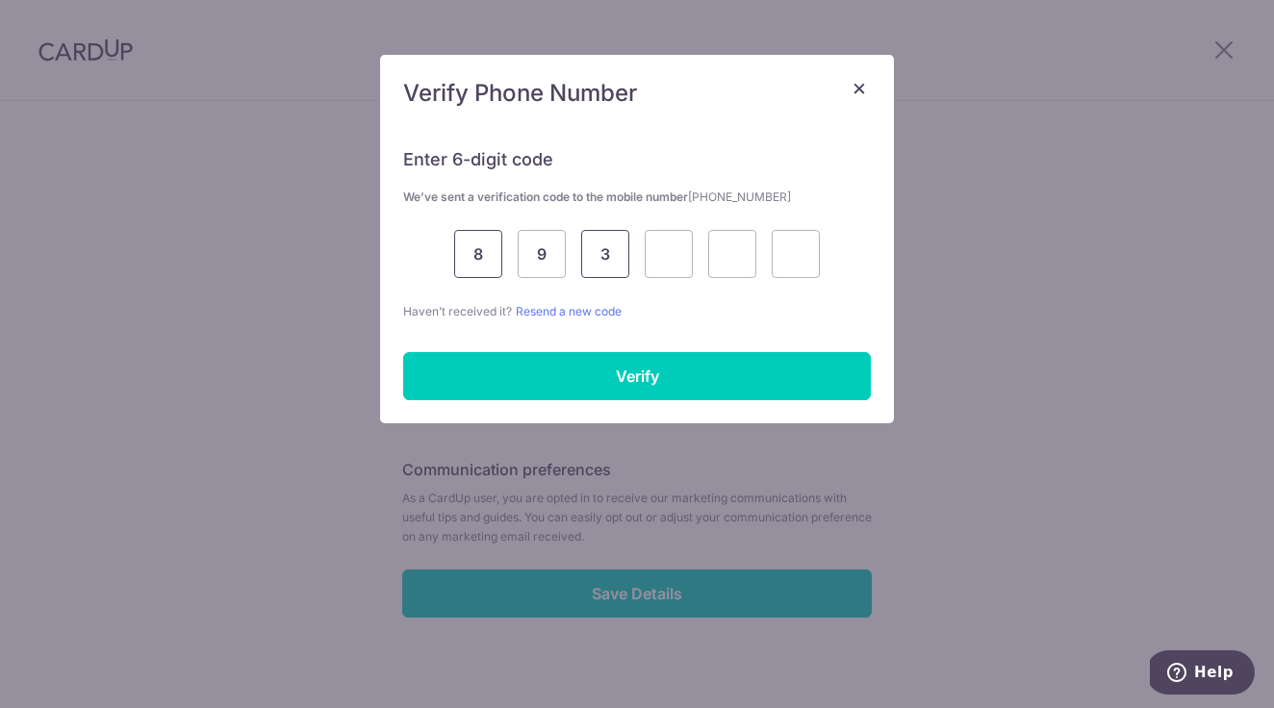
type input "3"
type input "2"
type input "8"
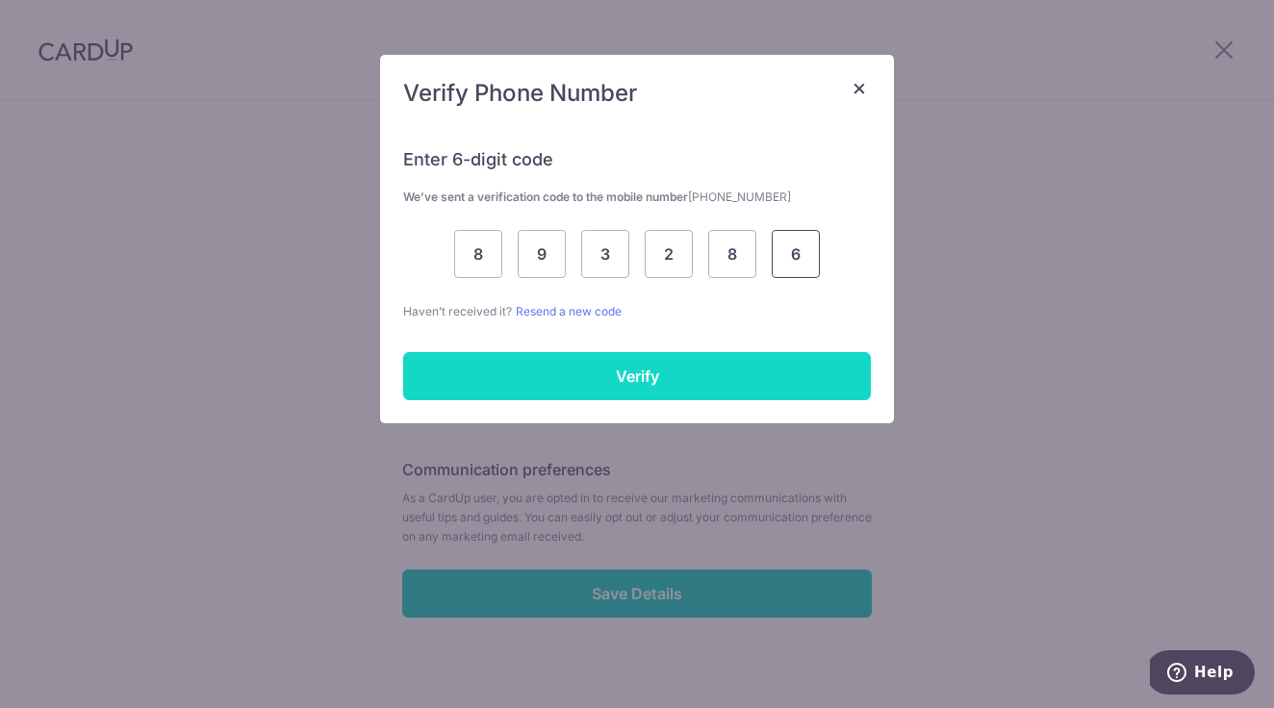
type input "6"
click at [492, 357] on input "Verify" at bounding box center [636, 376] width 467 height 48
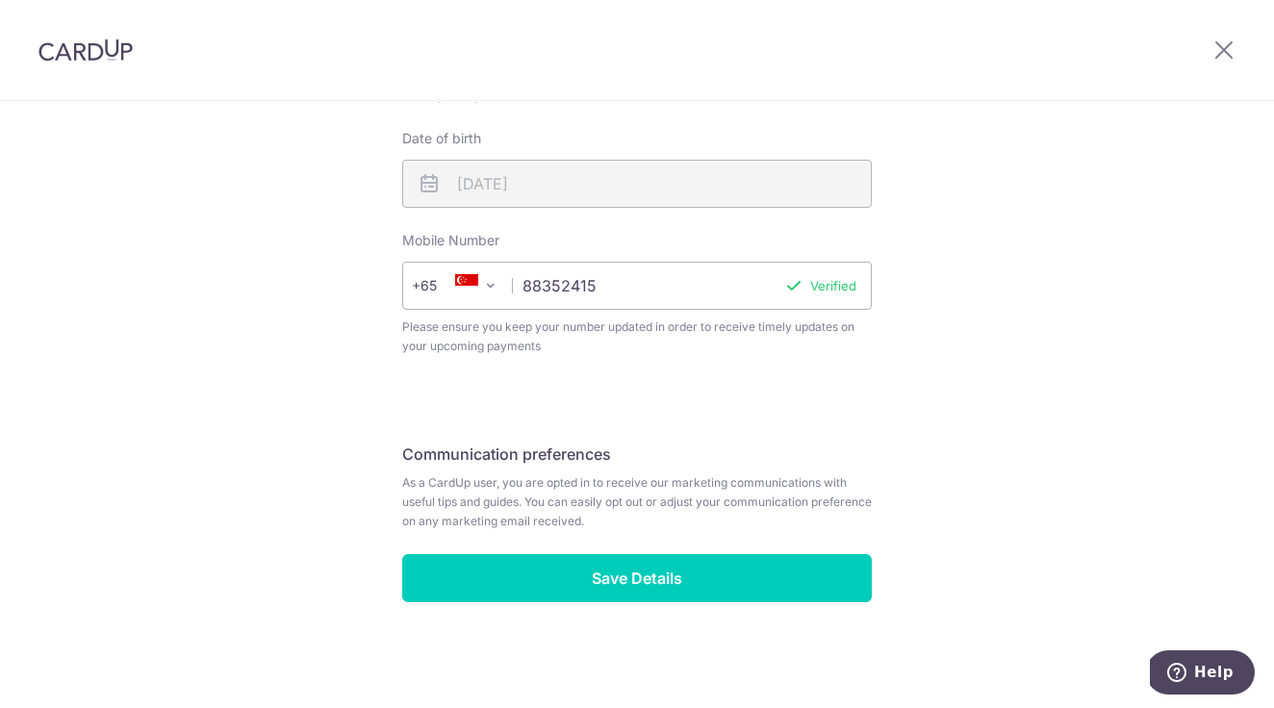
scroll to position [701, 0]
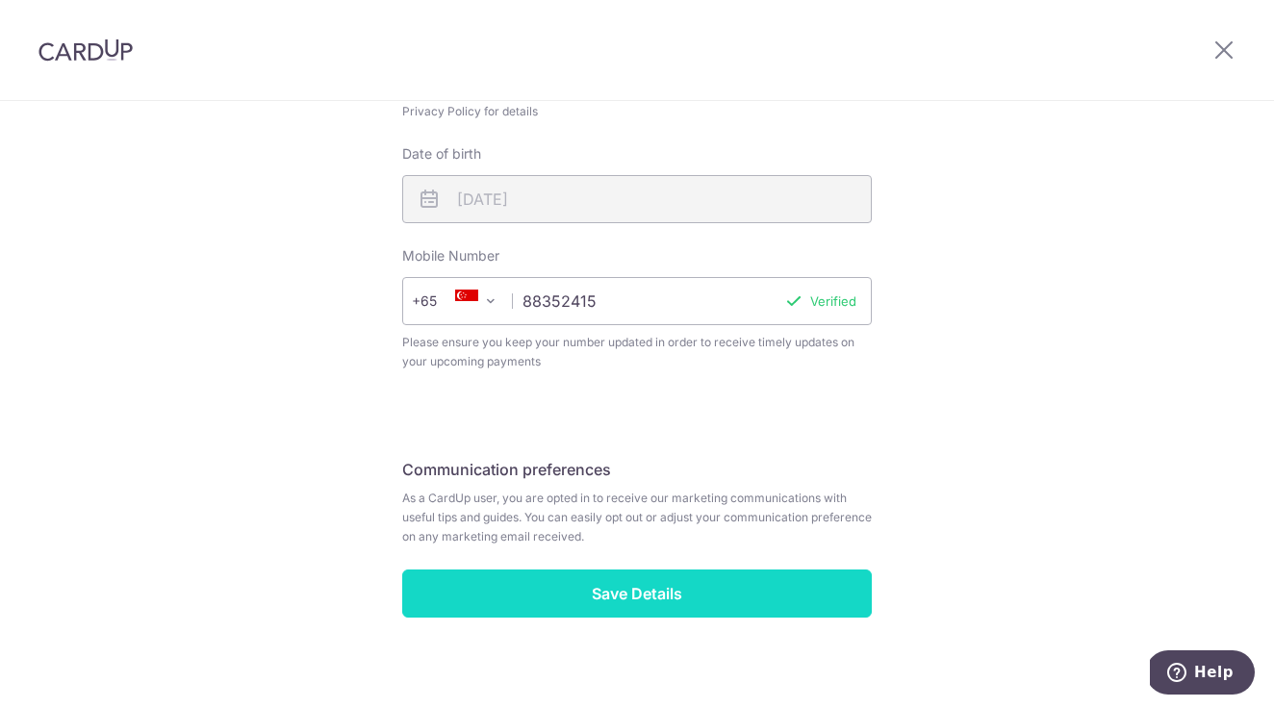
click at [573, 584] on input "Save Details" at bounding box center [636, 593] width 469 height 48
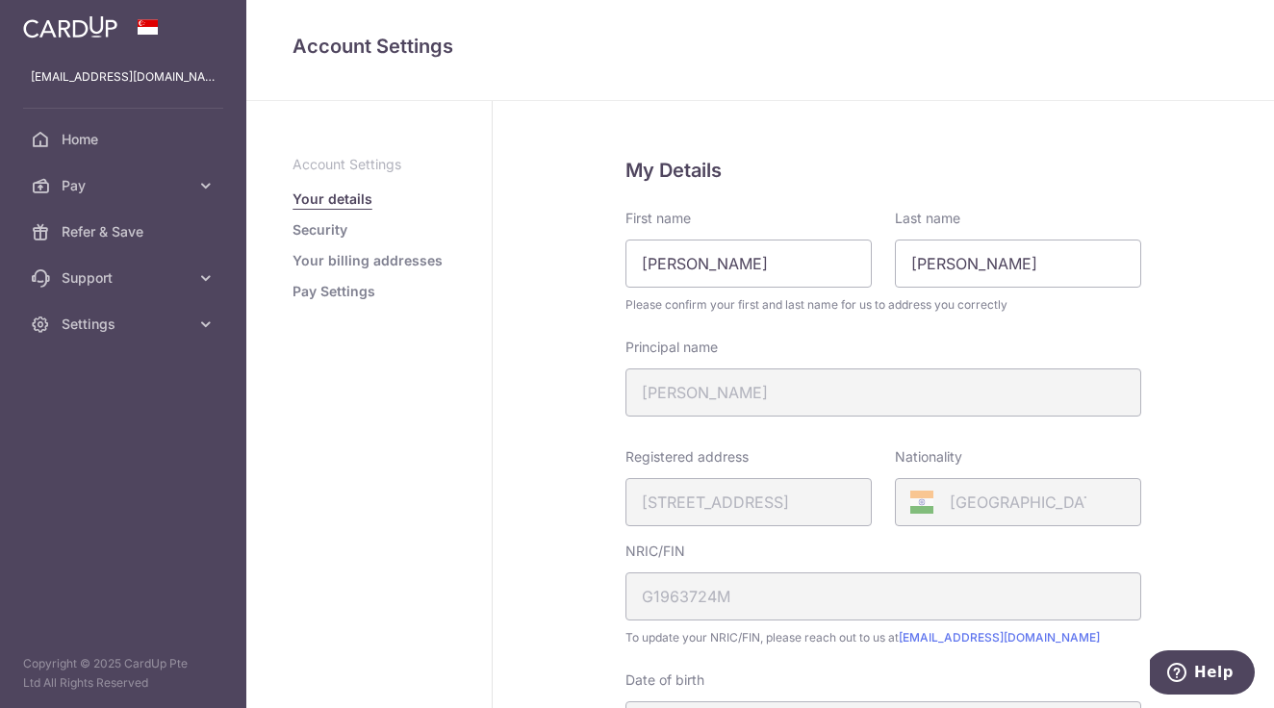
click at [322, 234] on link "Security" at bounding box center [319, 229] width 55 height 19
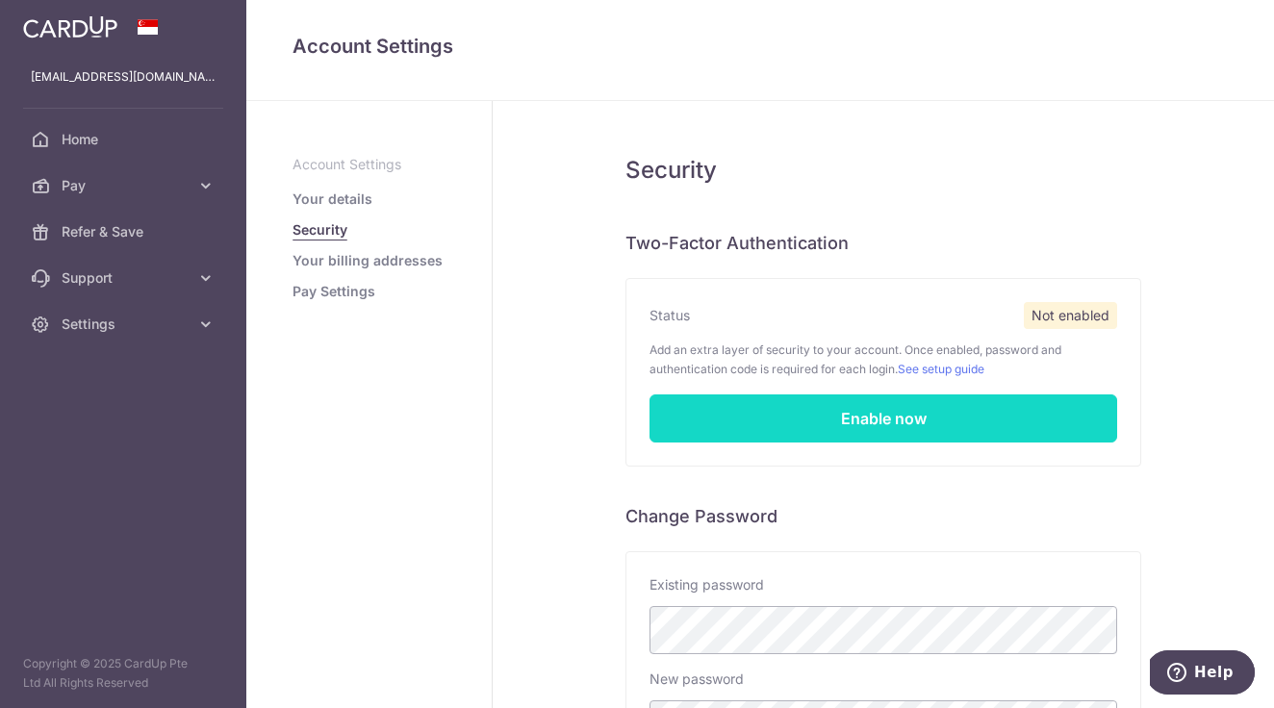
click at [772, 413] on link "Enable now" at bounding box center [882, 418] width 467 height 48
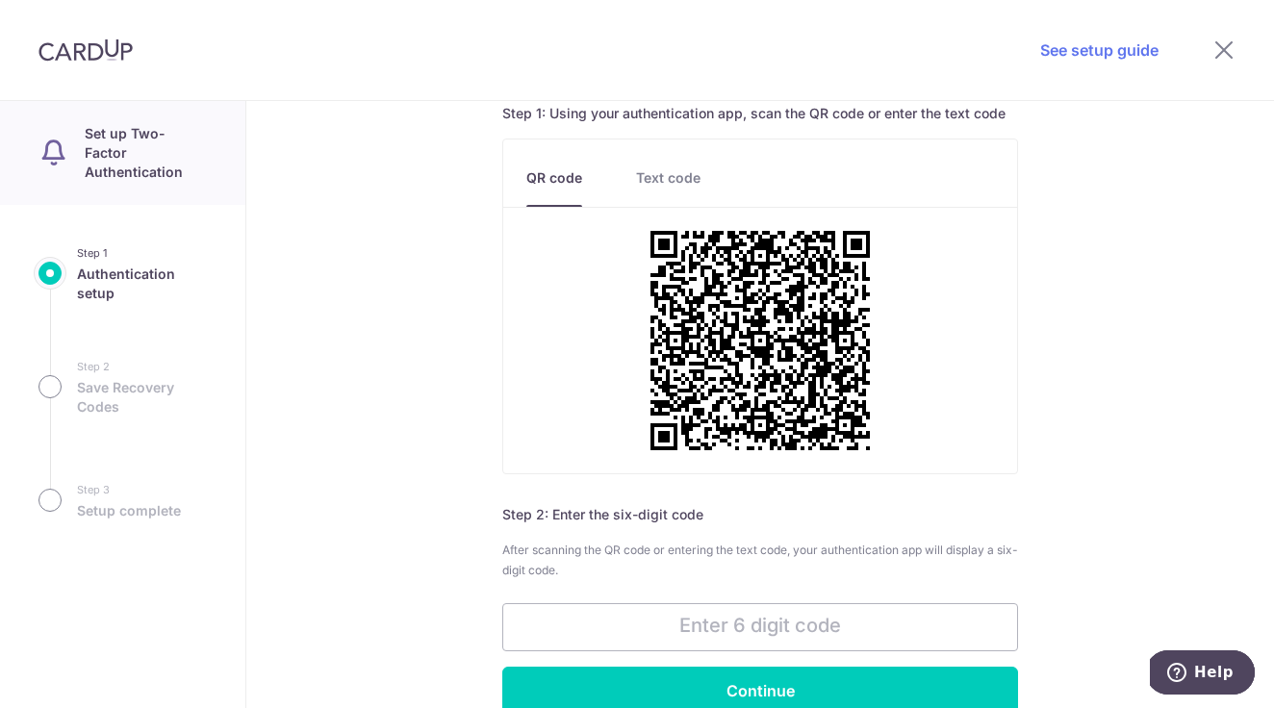
scroll to position [122, 0]
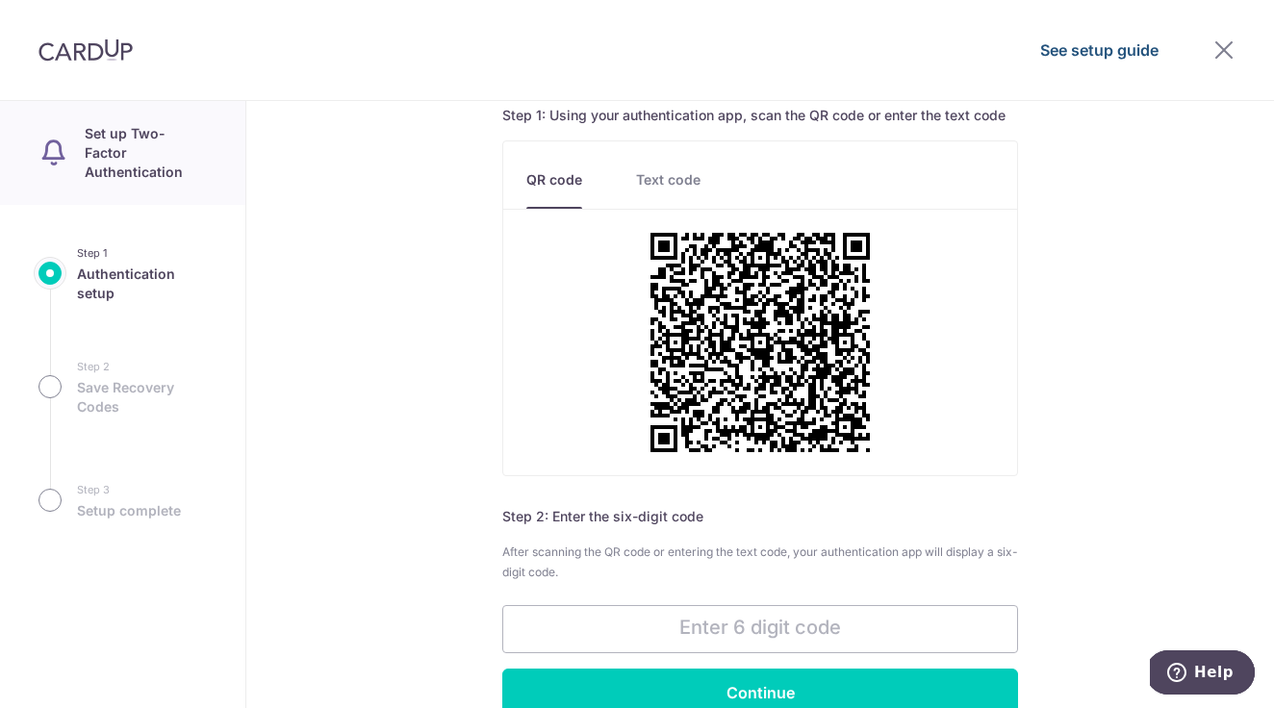
click at [1063, 52] on link "See setup guide" at bounding box center [1099, 49] width 118 height 23
click at [628, 622] on input "text" at bounding box center [760, 629] width 516 height 48
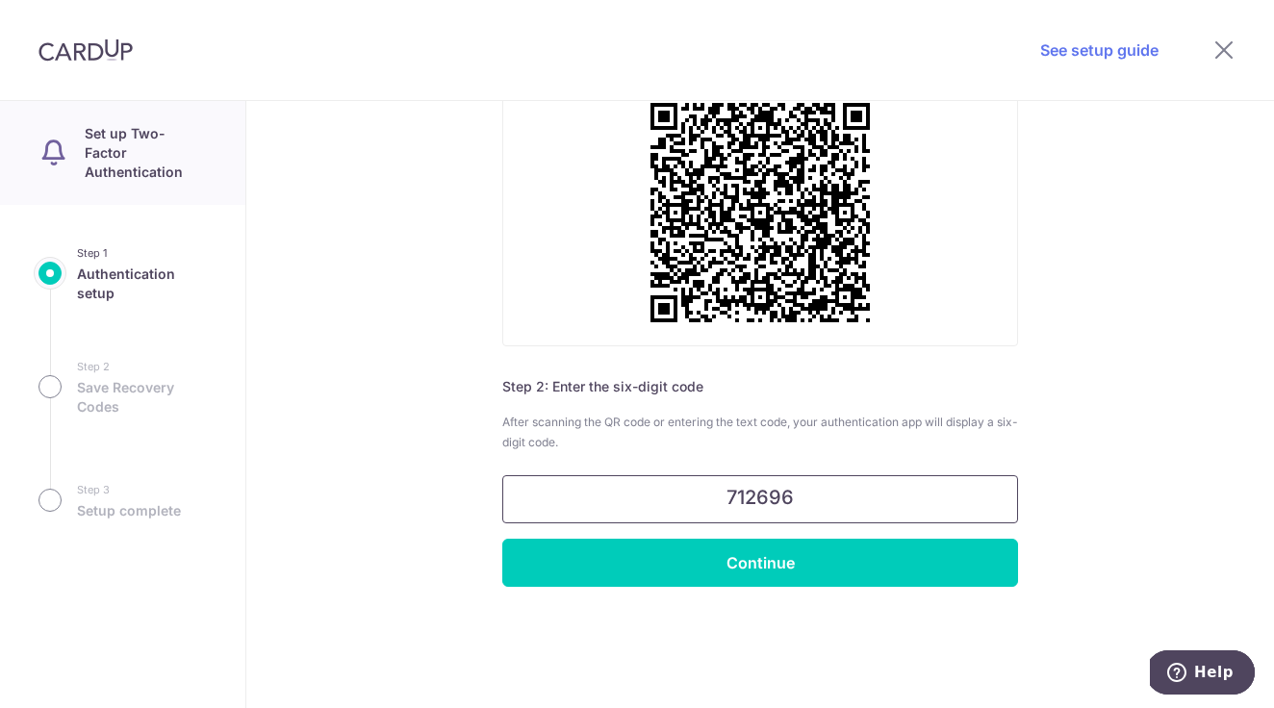
scroll to position [252, 0]
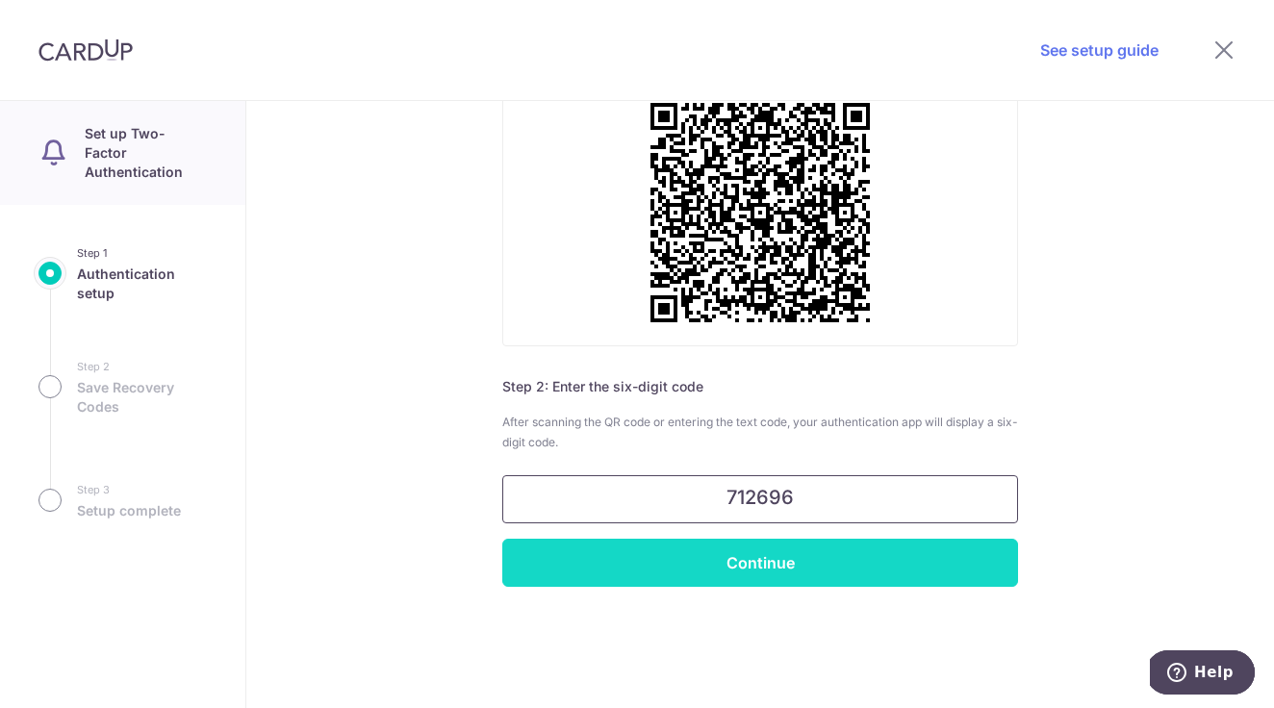
type input "712696"
click at [753, 556] on input "Continue" at bounding box center [760, 563] width 516 height 48
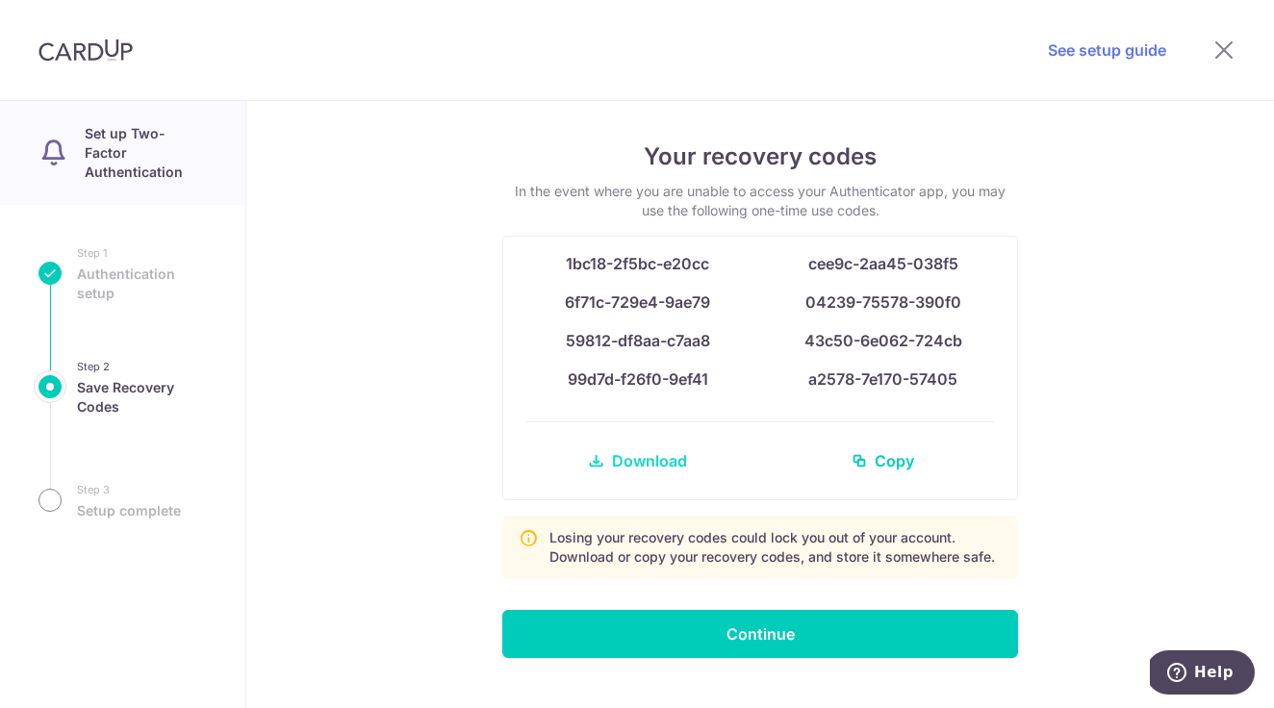
click at [636, 456] on span "Download" at bounding box center [649, 460] width 75 height 23
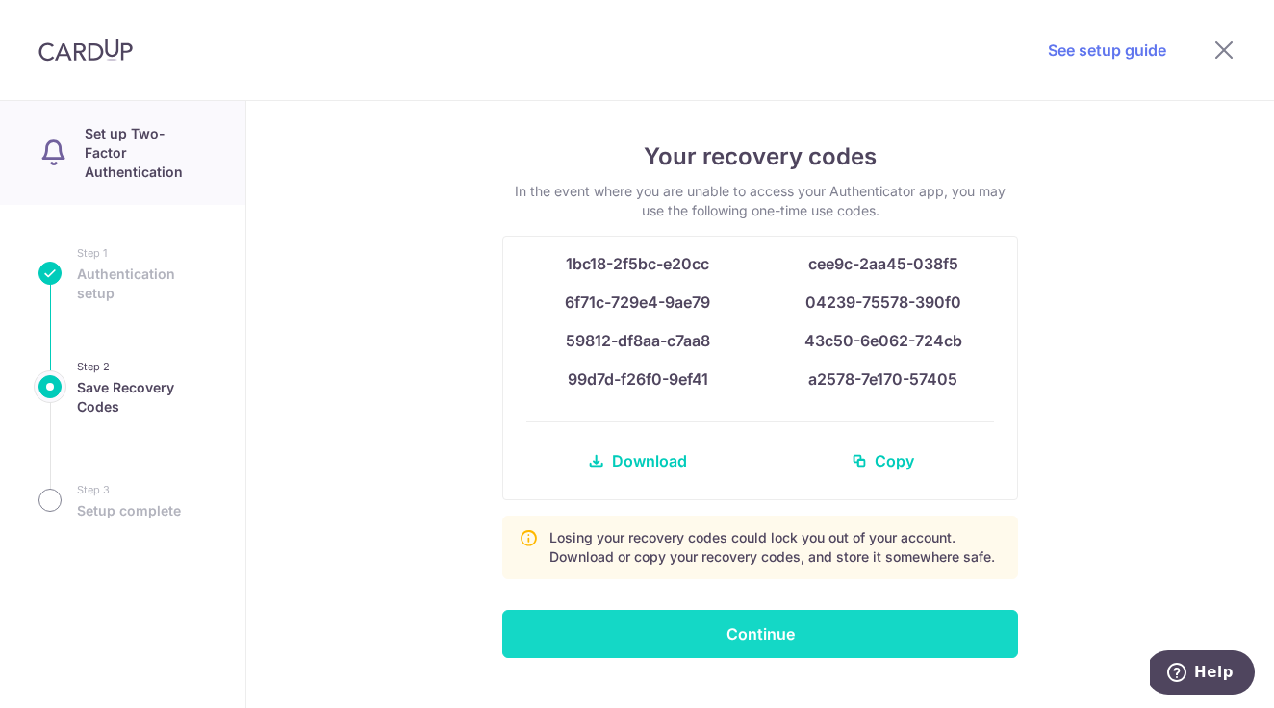
click at [567, 636] on input "Continue" at bounding box center [760, 634] width 516 height 48
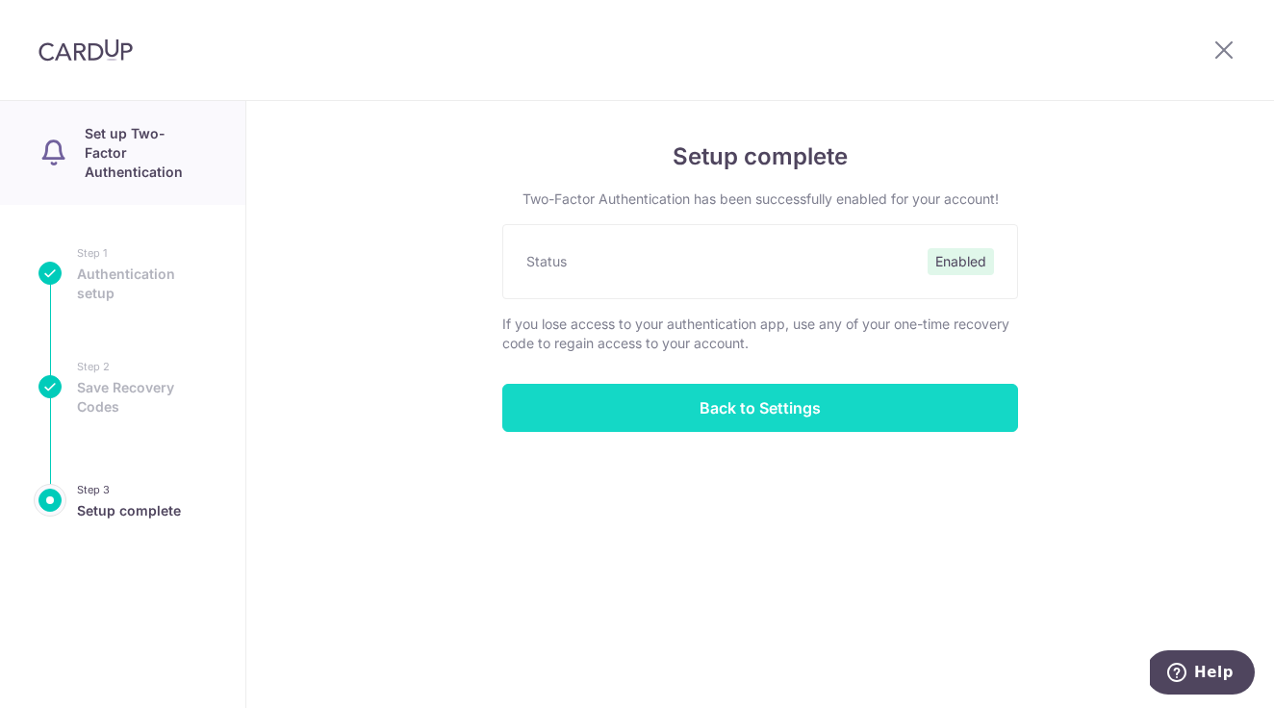
click at [703, 411] on input "Back to Settings" at bounding box center [760, 408] width 516 height 48
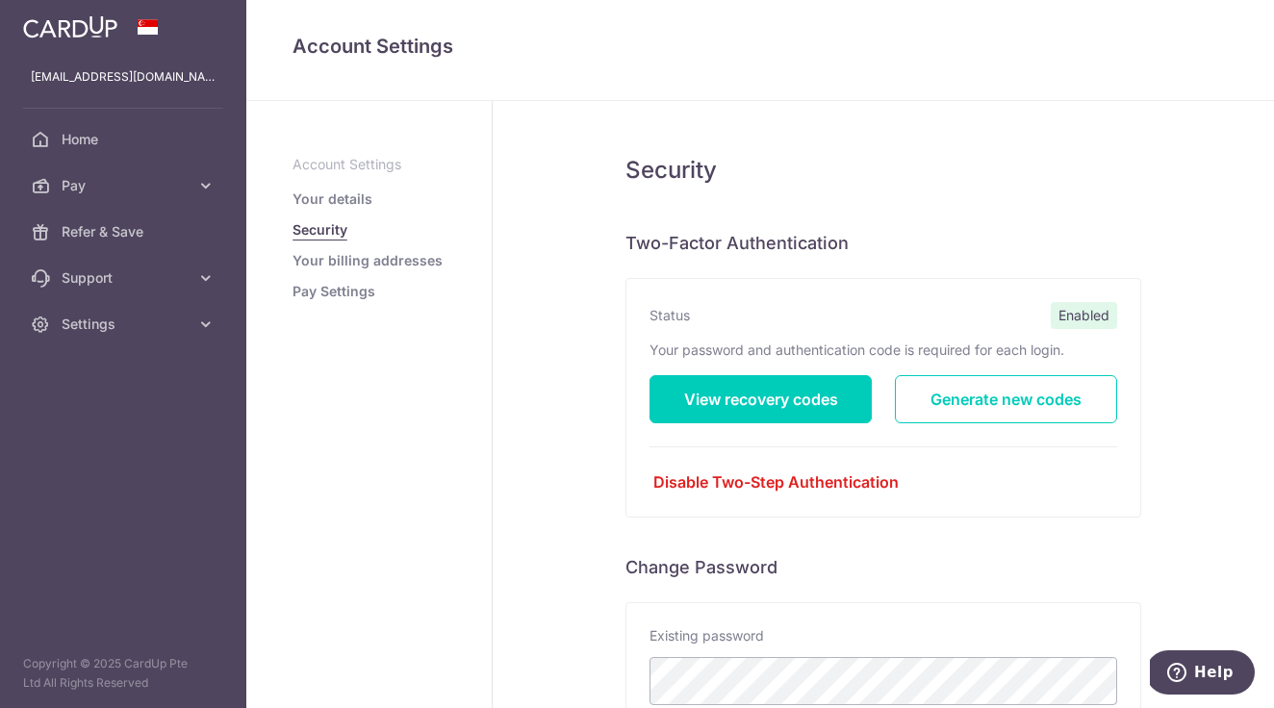
click at [394, 260] on link "Your billing addresses" at bounding box center [367, 260] width 150 height 19
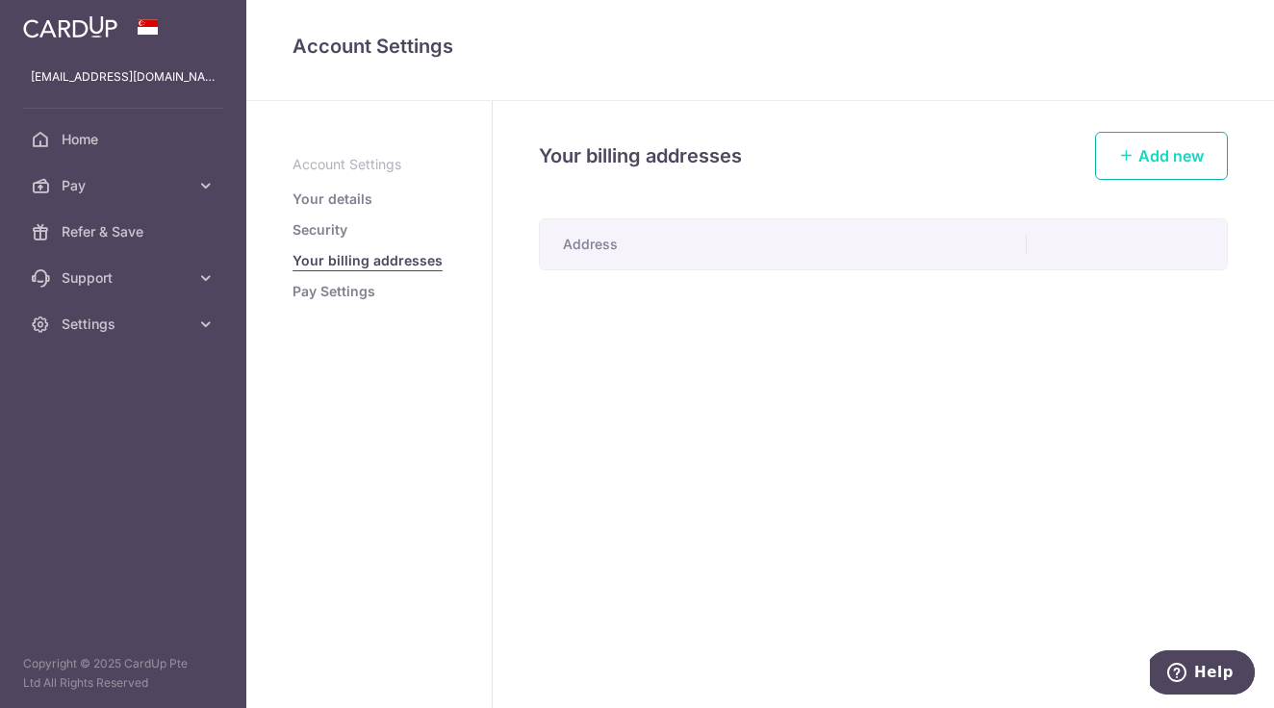
click at [1143, 160] on span "Add new" at bounding box center [1170, 155] width 65 height 19
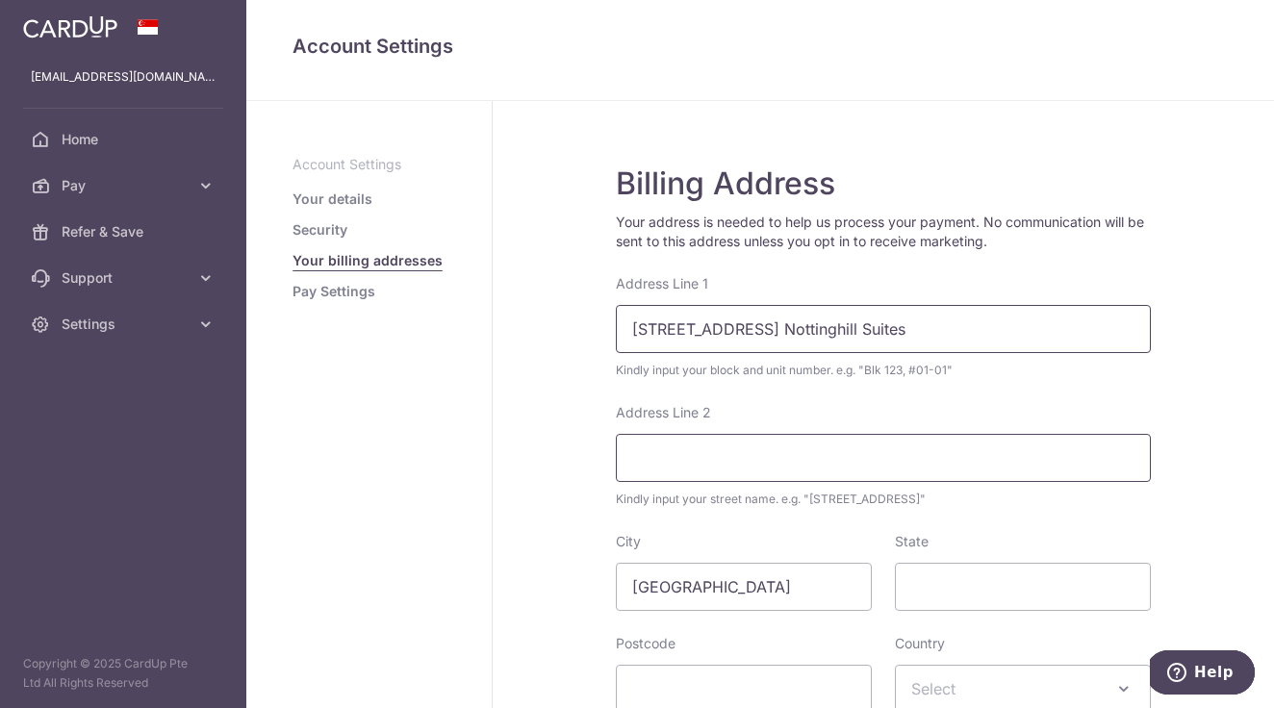
type input "29A Toh Tuck Road, #02-20 Nottinghill Suites"
type input "Singapore"
click at [577, 492] on div "Billing Address Your address is needed to help us process your payment. No comm…" at bounding box center [882, 499] width 781 height 796
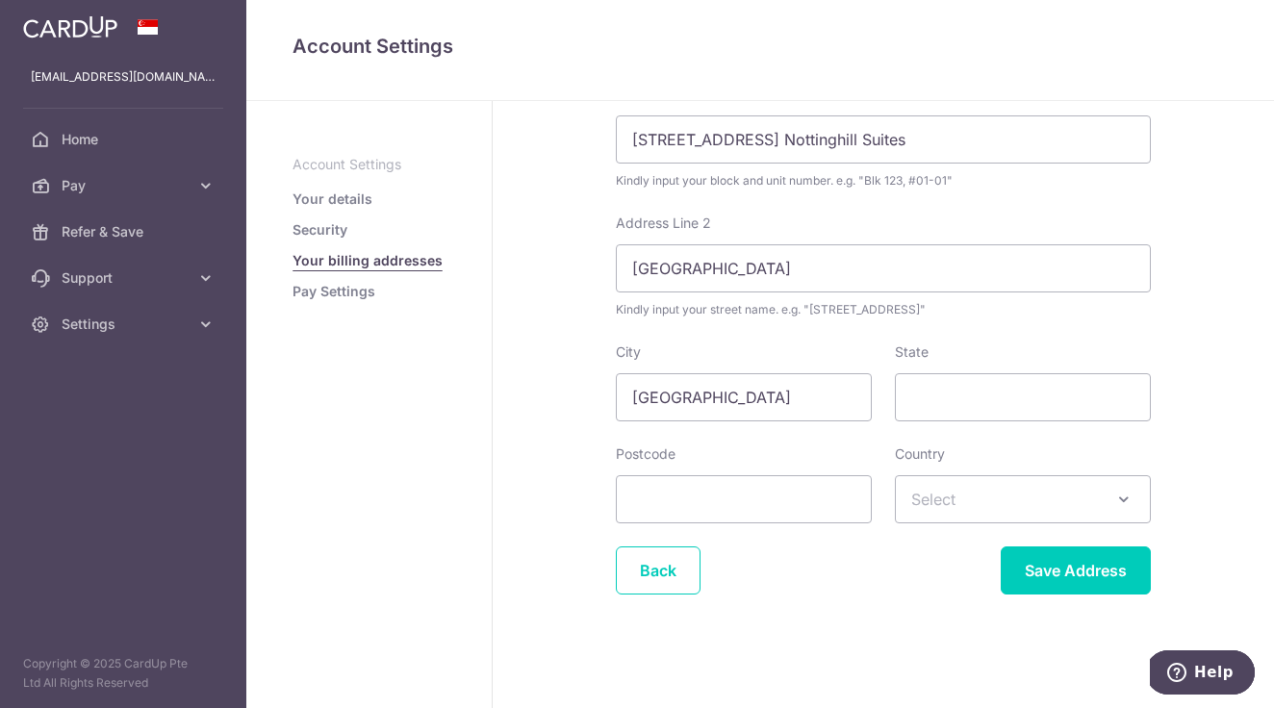
scroll to position [189, 0]
type input "596195"
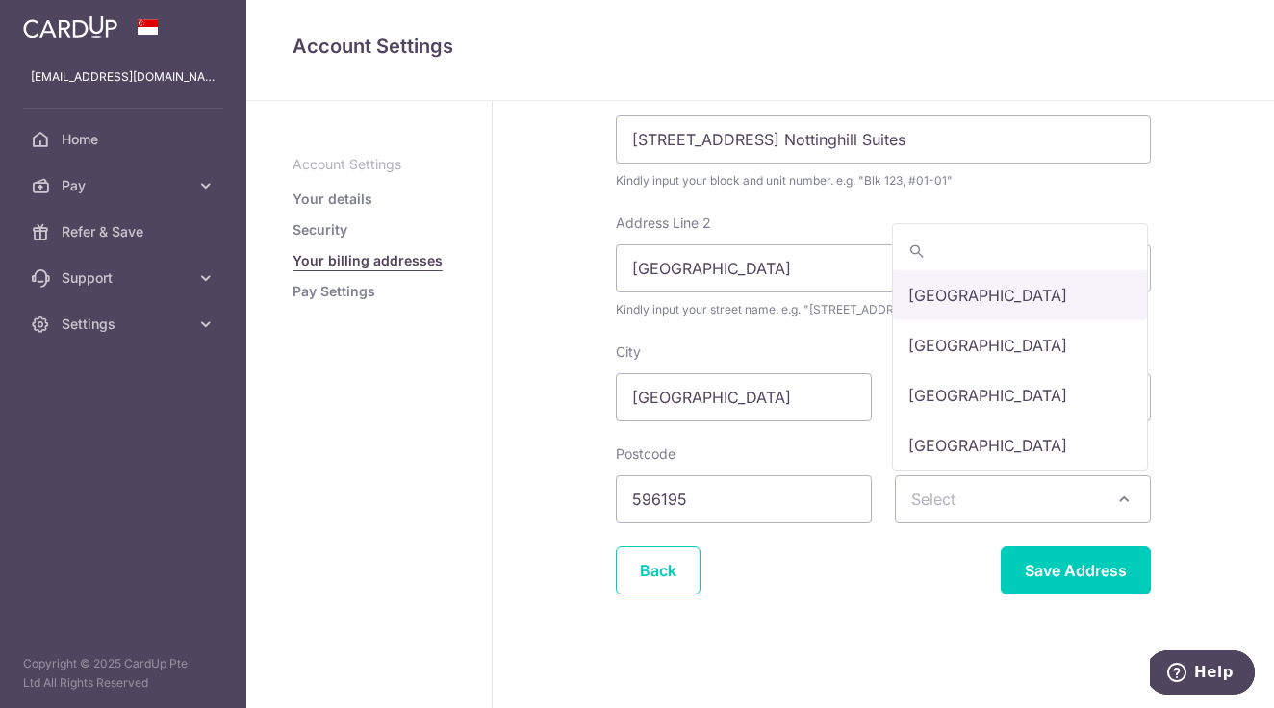
click at [926, 508] on span "Select" at bounding box center [933, 499] width 44 height 19
type input "sin"
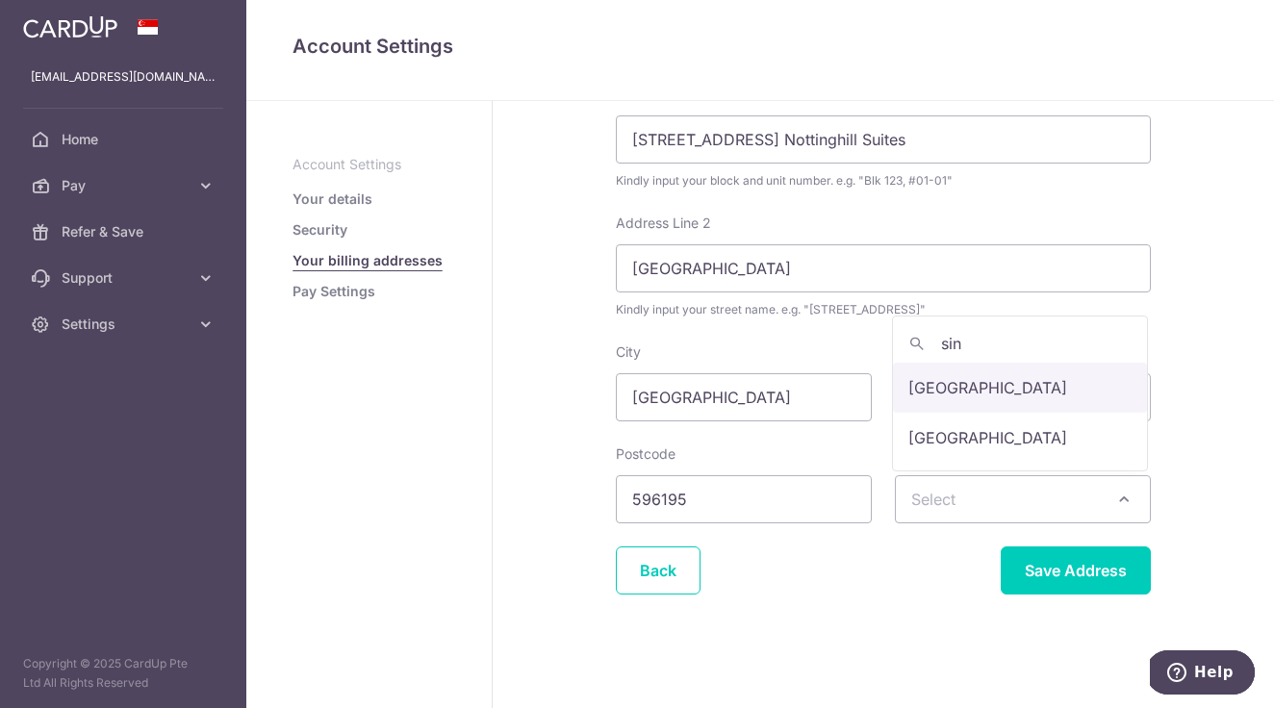
select select "199"
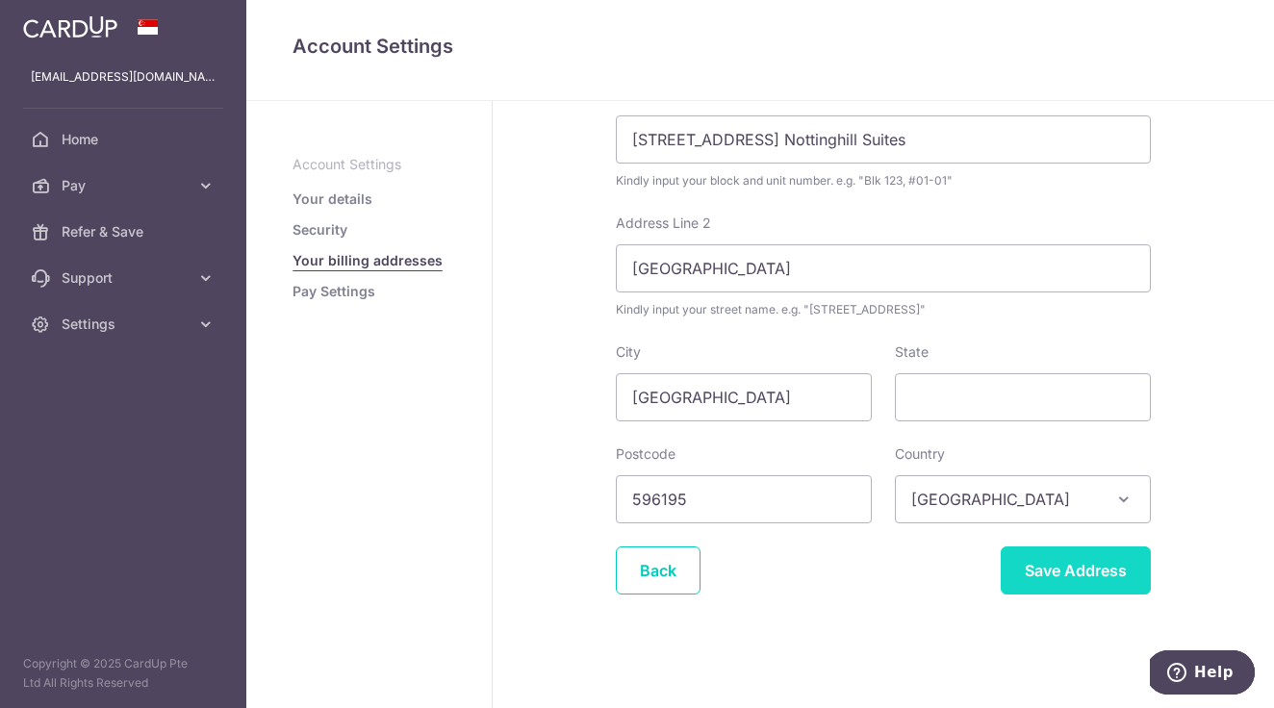
click at [1065, 572] on input "Save Address" at bounding box center [1075, 570] width 150 height 48
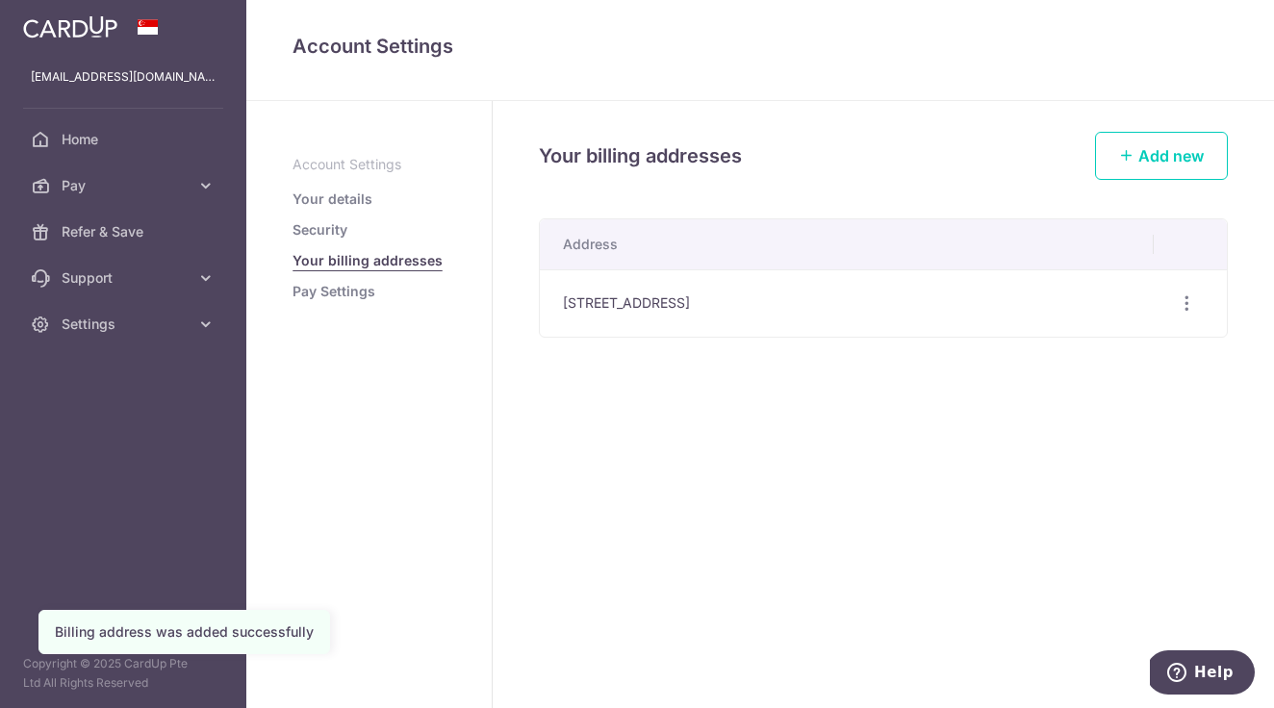
click at [318, 294] on link "Pay Settings" at bounding box center [333, 291] width 83 height 19
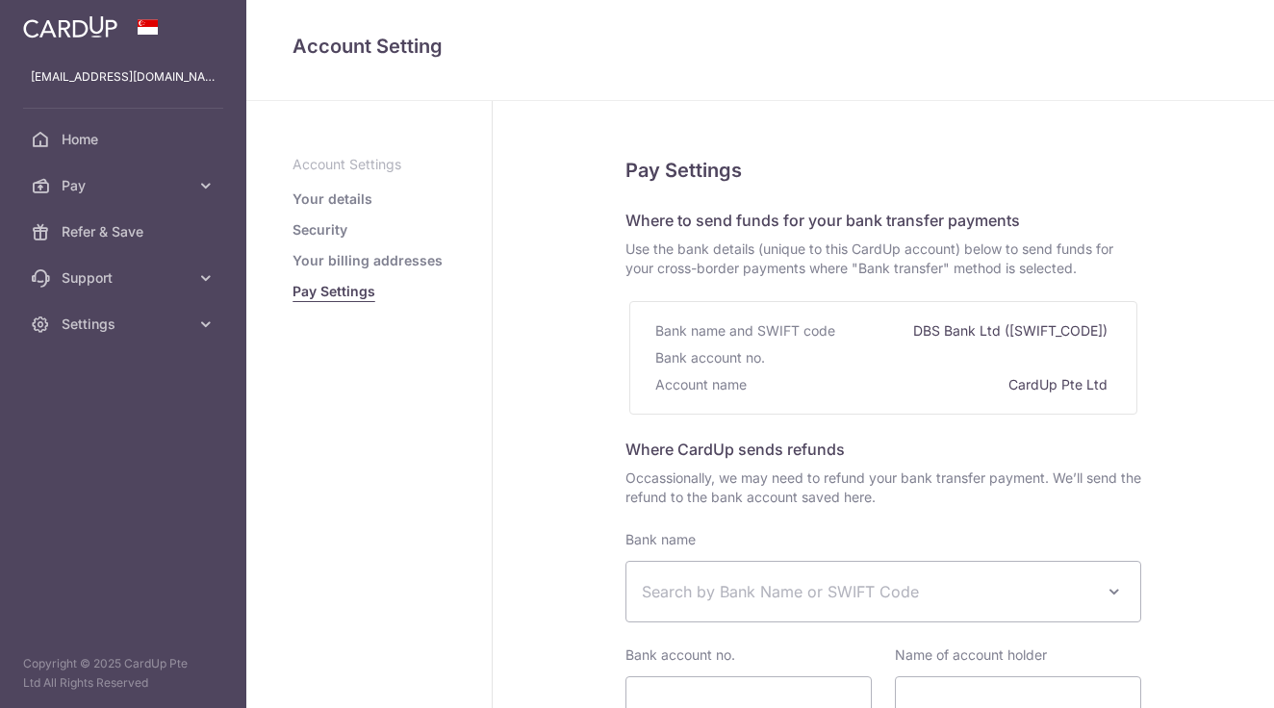
select select
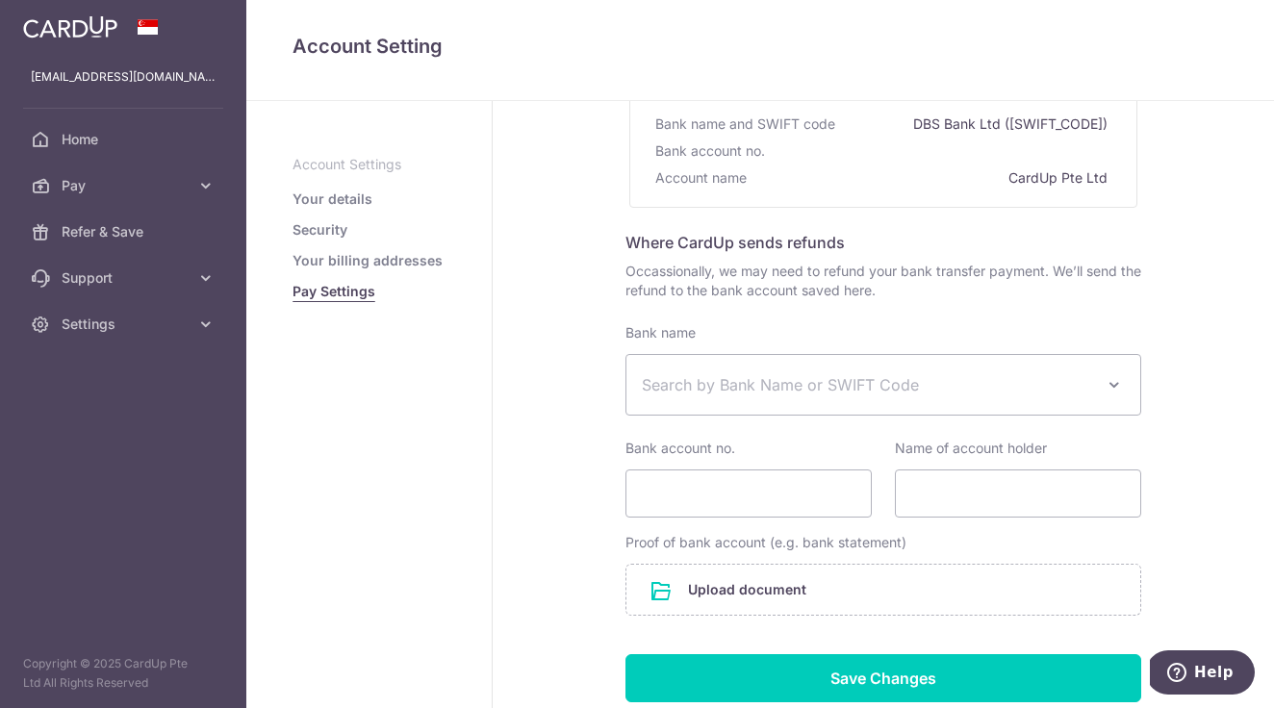
scroll to position [210, 0]
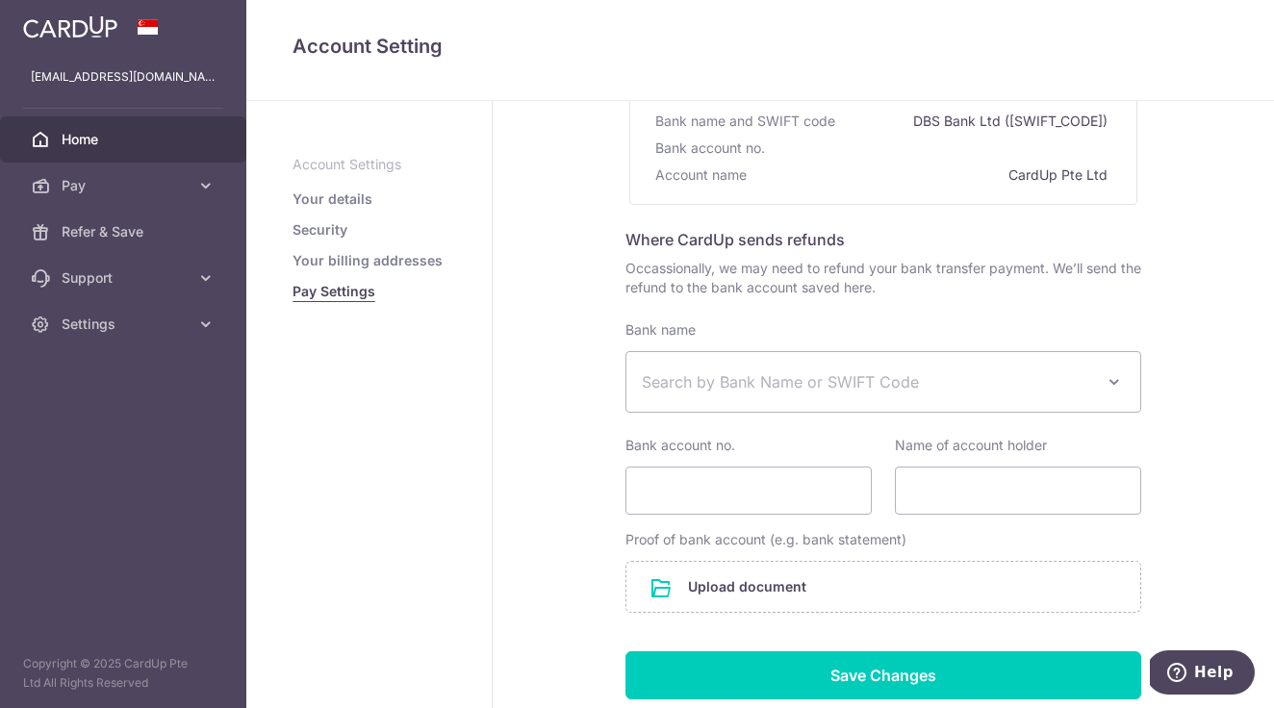
click at [72, 132] on span "Home" at bounding box center [125, 139] width 127 height 19
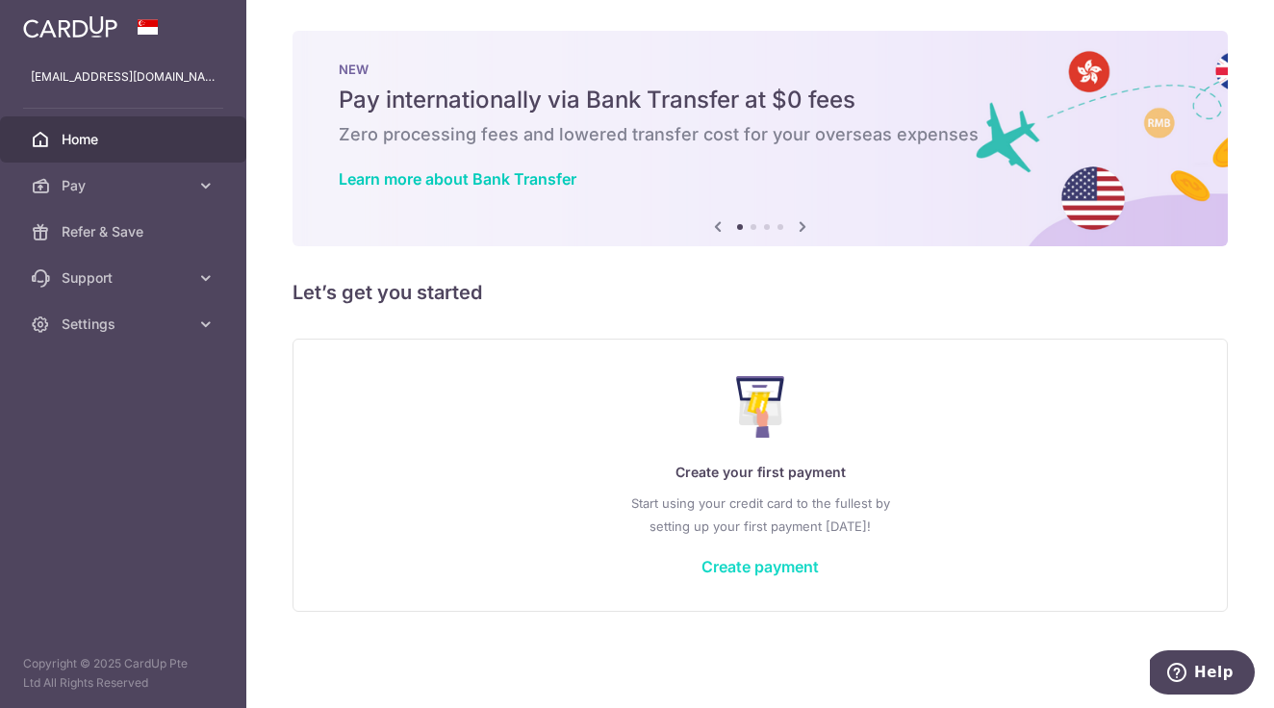
click at [754, 565] on link "Create payment" at bounding box center [759, 566] width 117 height 19
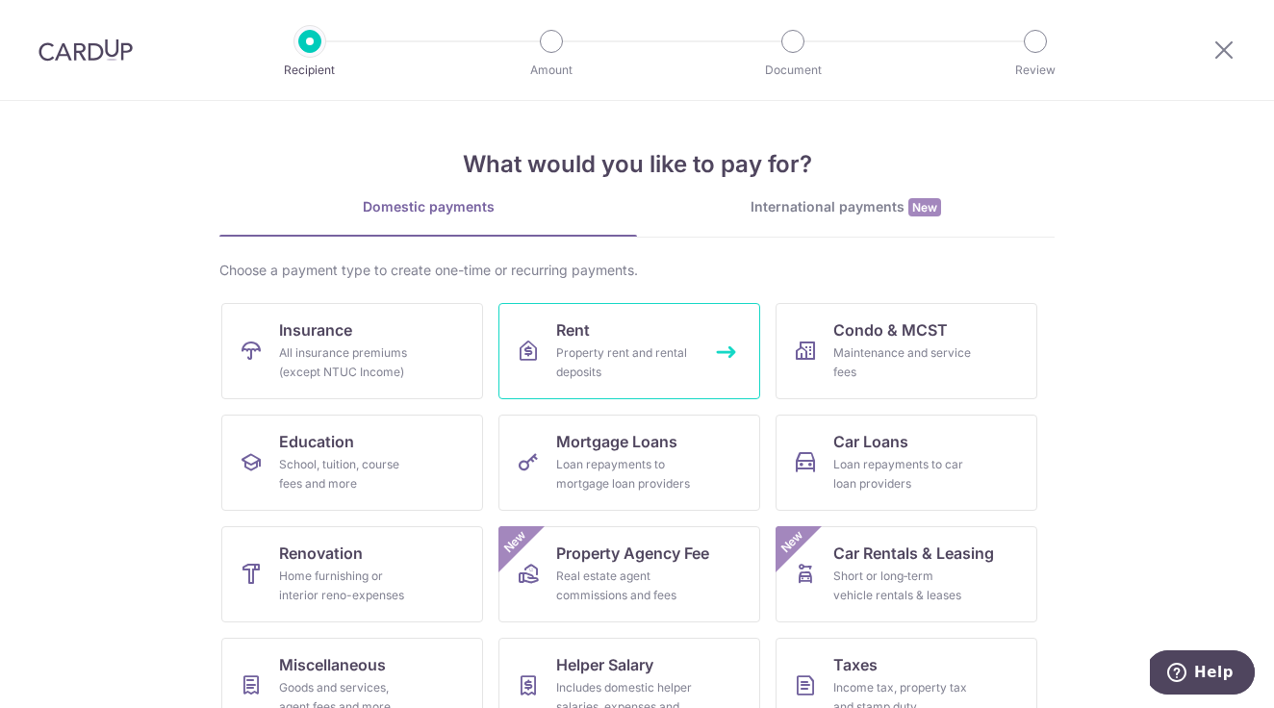
click at [580, 336] on span "Rent" at bounding box center [573, 329] width 34 height 23
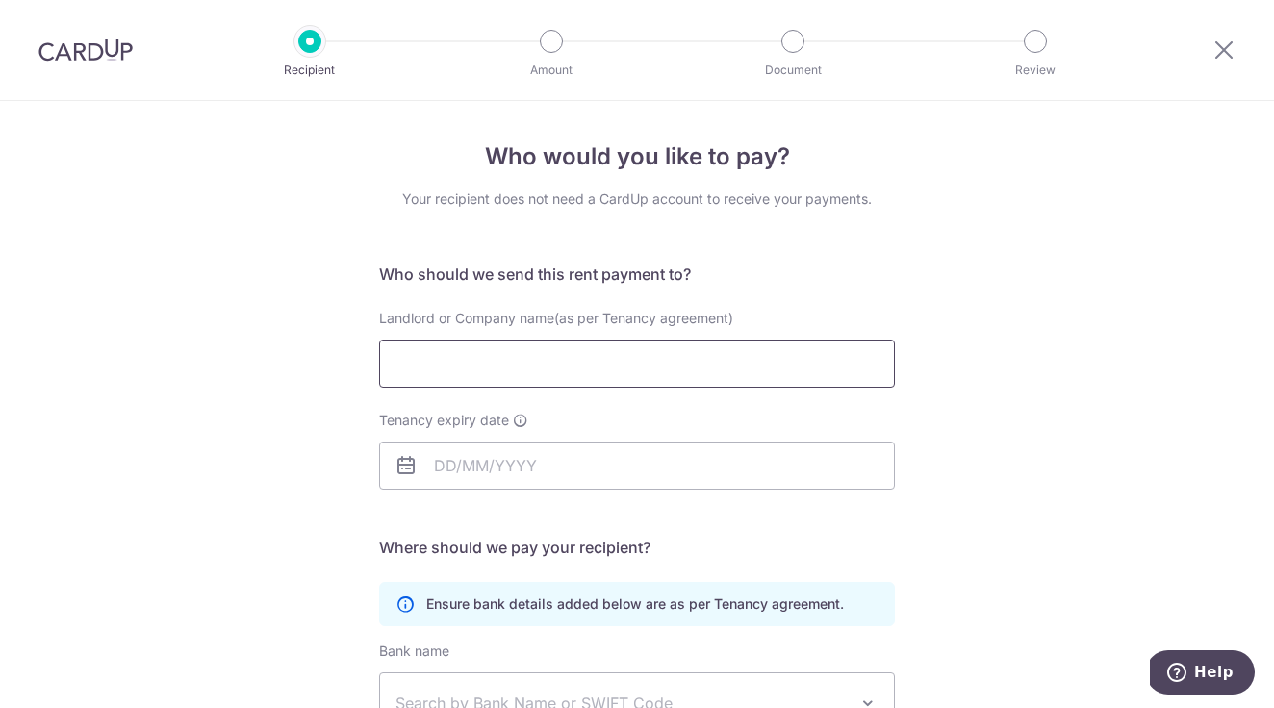
click at [470, 364] on input "Landlord or Company name(as per Tenancy agreement)" at bounding box center [637, 364] width 516 height 48
click at [1223, 49] on icon at bounding box center [1223, 50] width 23 height 24
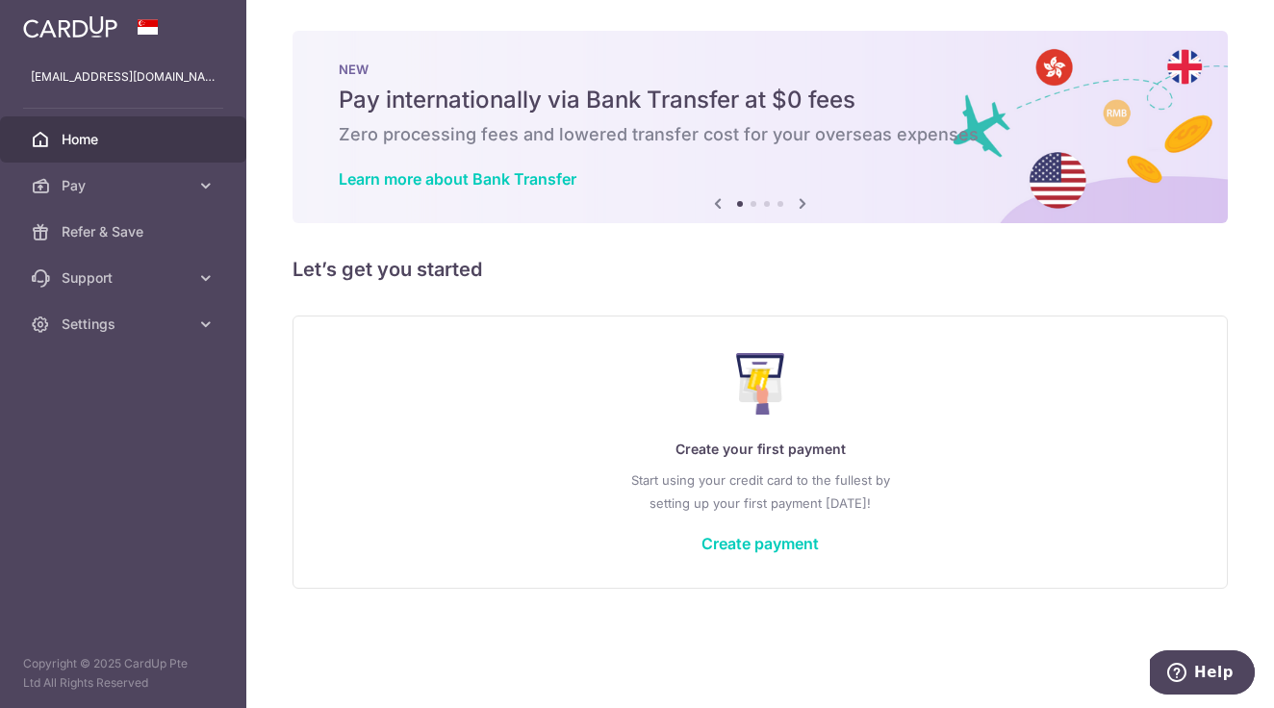
click at [70, 138] on span "Home" at bounding box center [125, 139] width 127 height 19
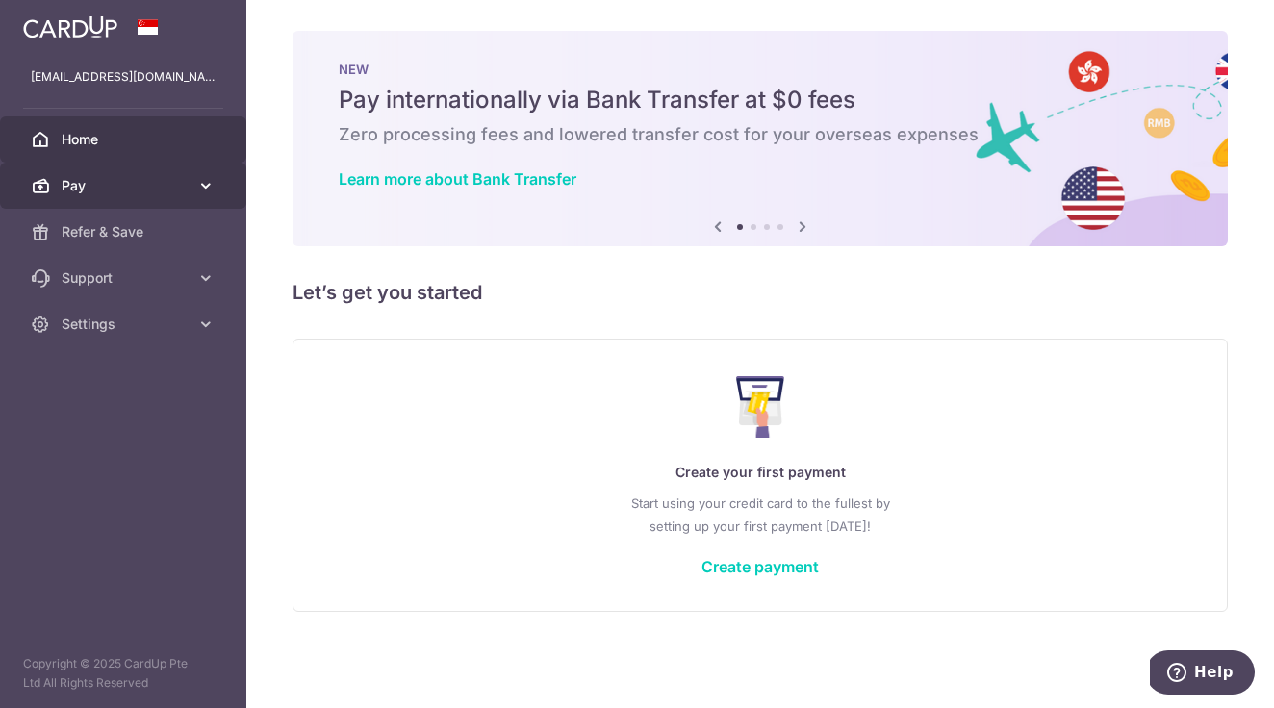
click at [88, 177] on span "Pay" at bounding box center [125, 185] width 127 height 19
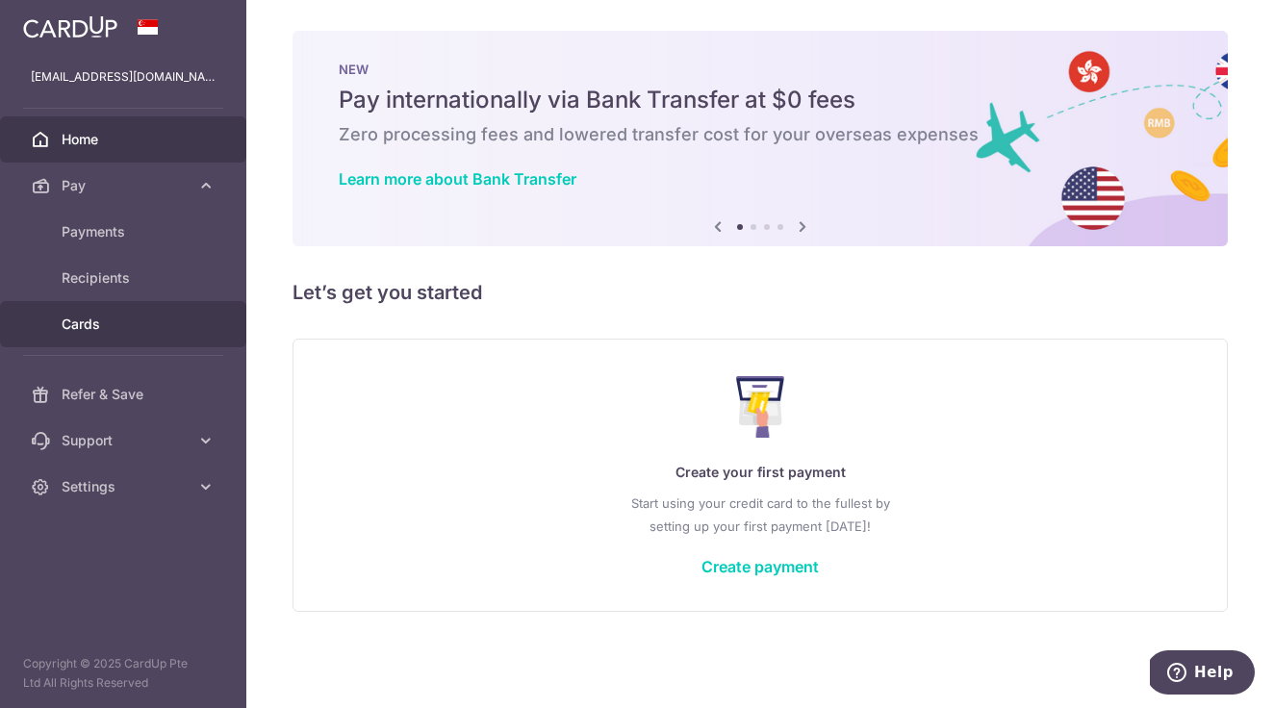
click at [84, 321] on span "Cards" at bounding box center [125, 324] width 127 height 19
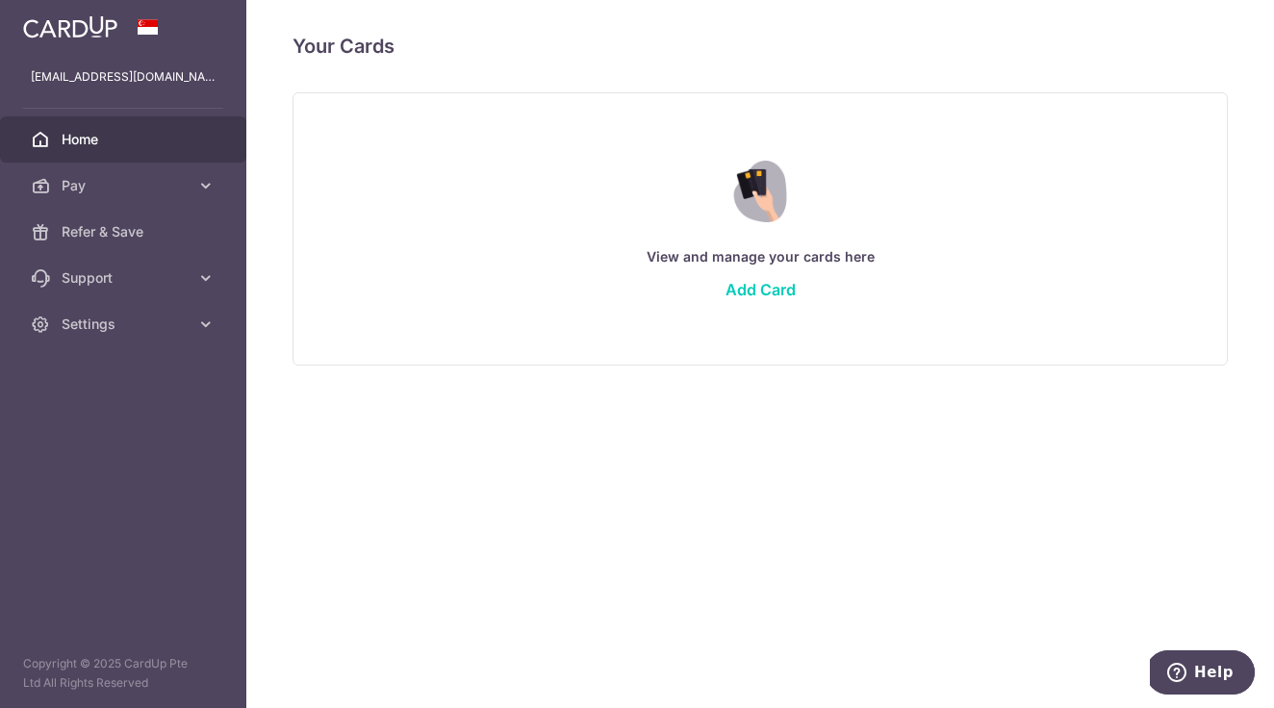
click at [89, 139] on span "Home" at bounding box center [125, 139] width 127 height 19
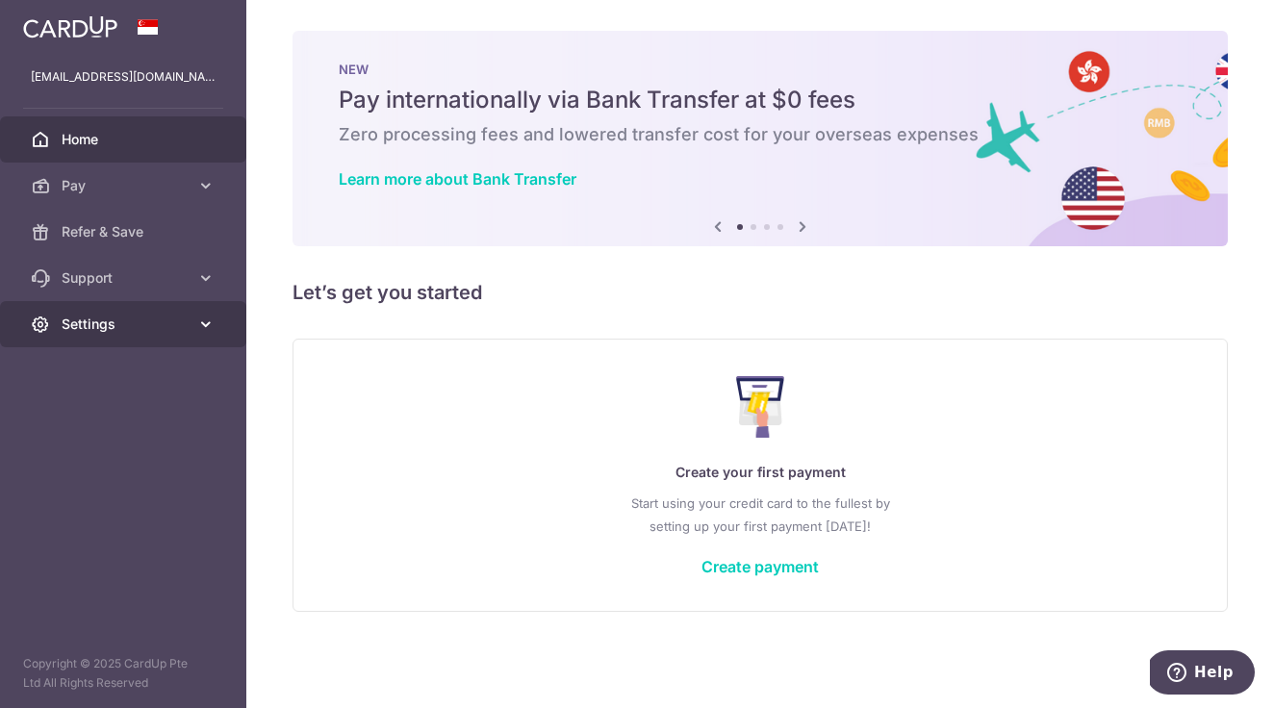
click at [188, 318] on span "Settings" at bounding box center [125, 324] width 127 height 19
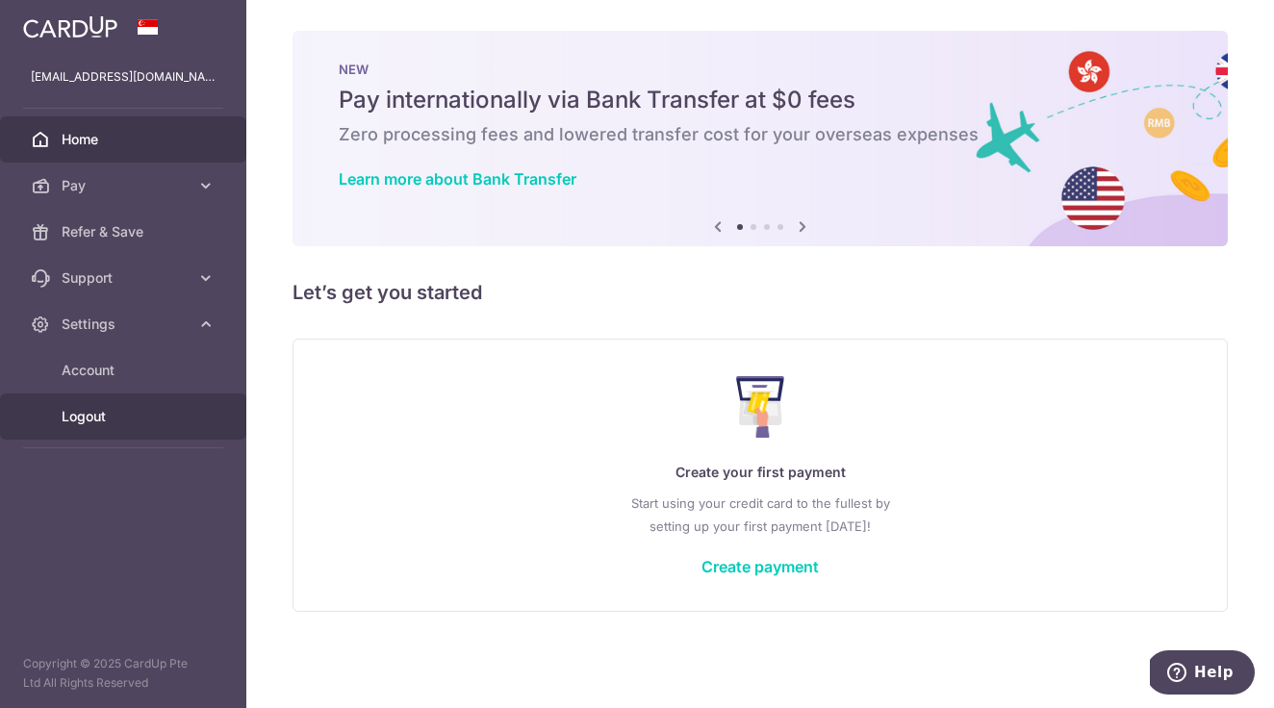
click at [92, 421] on span "Logout" at bounding box center [125, 416] width 127 height 19
